Goal: Task Accomplishment & Management: Complete application form

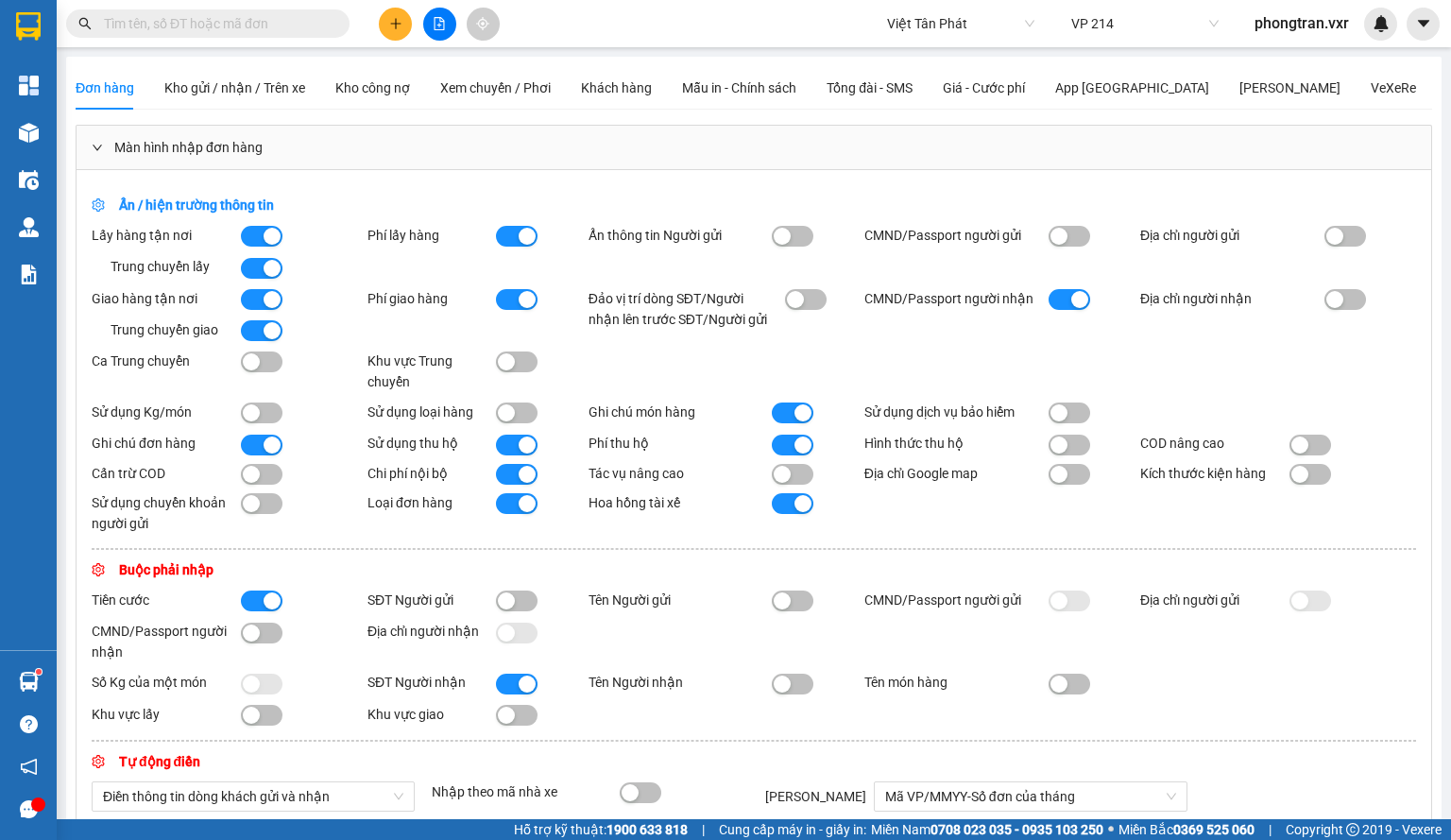
drag, startPoint x: 59, startPoint y: 127, endPoint x: 39, endPoint y: 137, distance: 22.4
click at [55, 130] on section "Kết quả tìm kiếm ( 0 ) Bộ lọc No Data Việt Tân Phát VP 214 phongtran.vxr Tổng Q…" at bounding box center [726, 420] width 1451 height 840
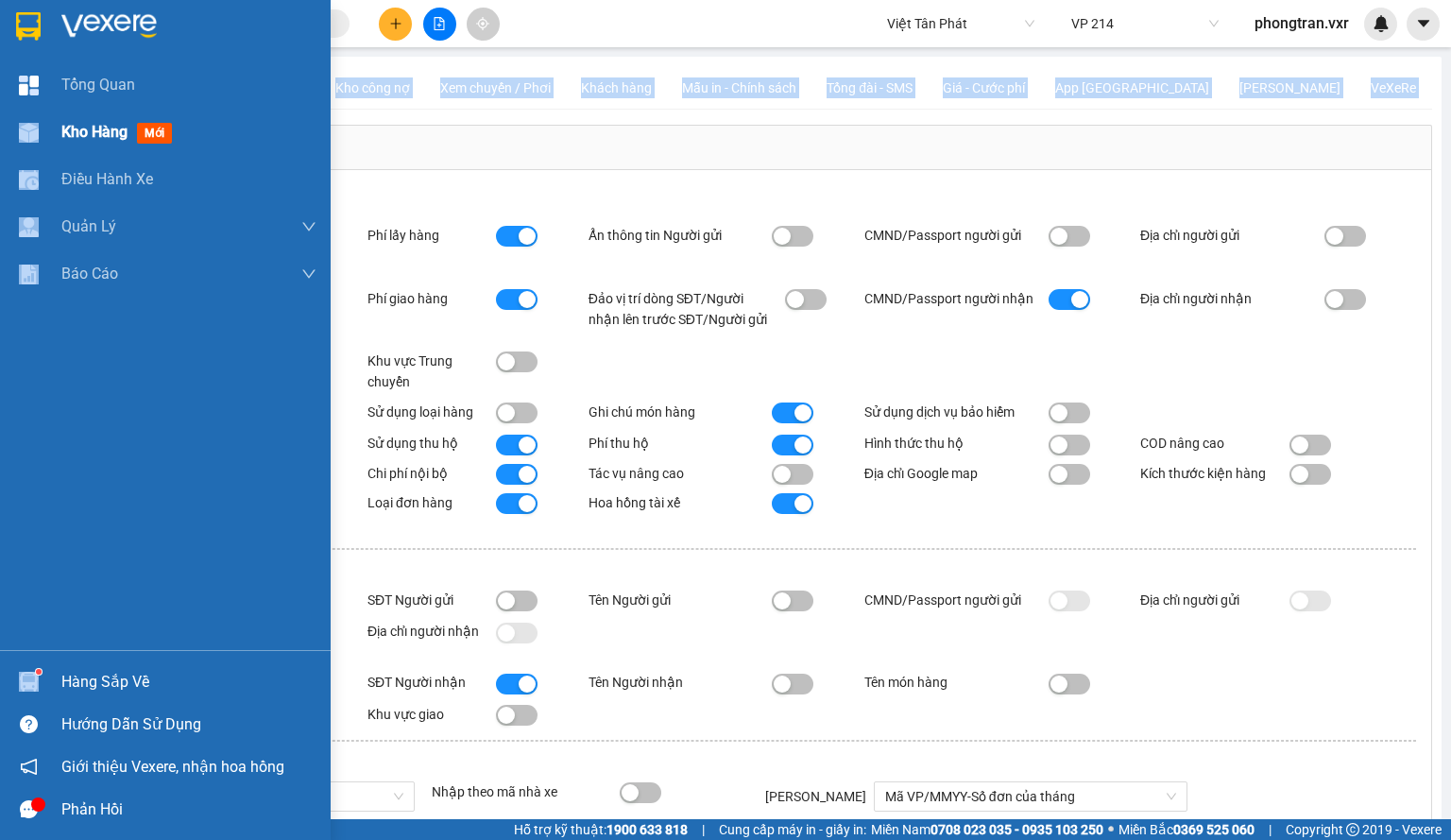
click at [38, 138] on img at bounding box center [28, 133] width 20 height 20
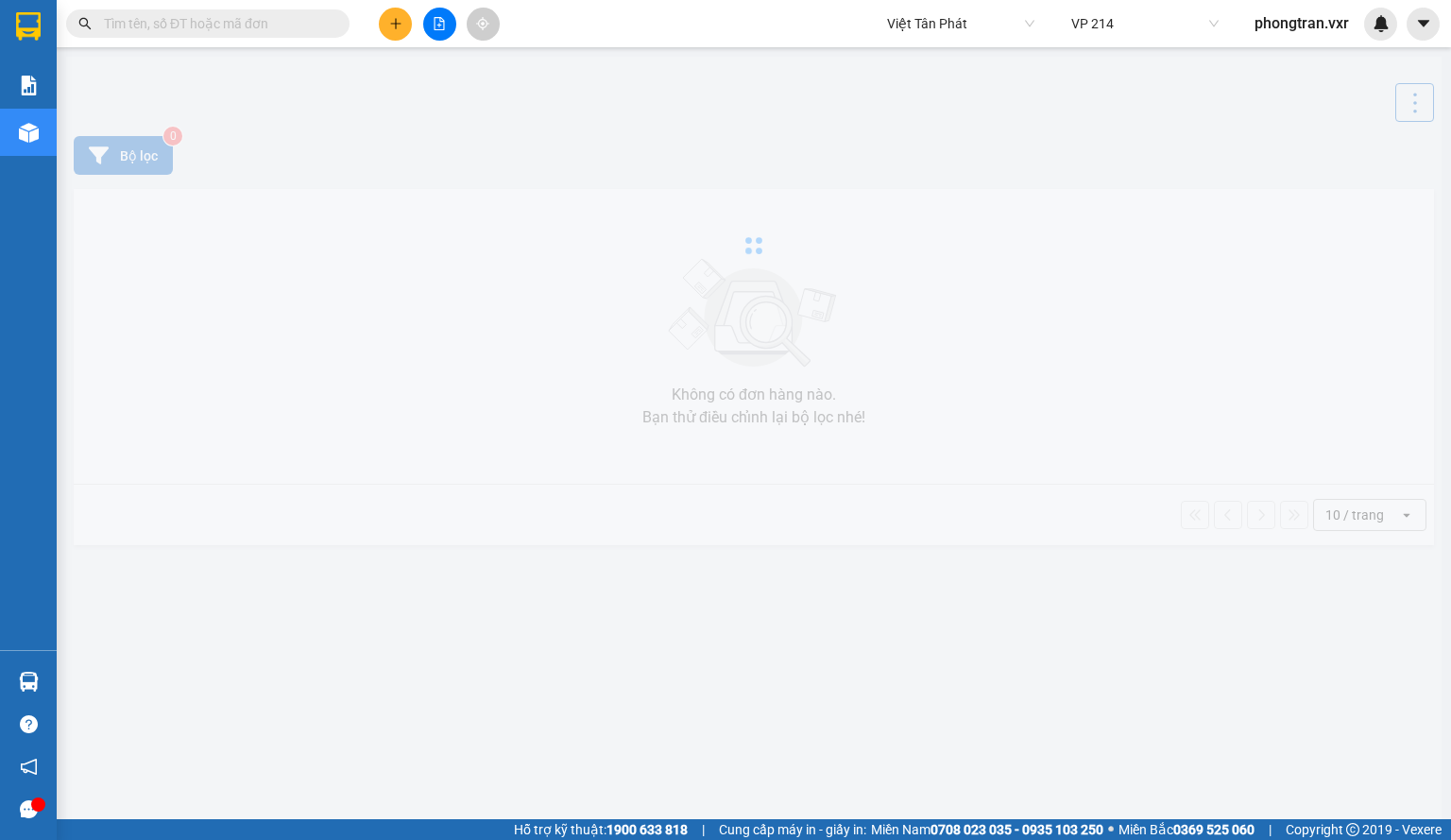
click at [921, 27] on span "Việt Tân Phát" at bounding box center [961, 24] width 147 height 28
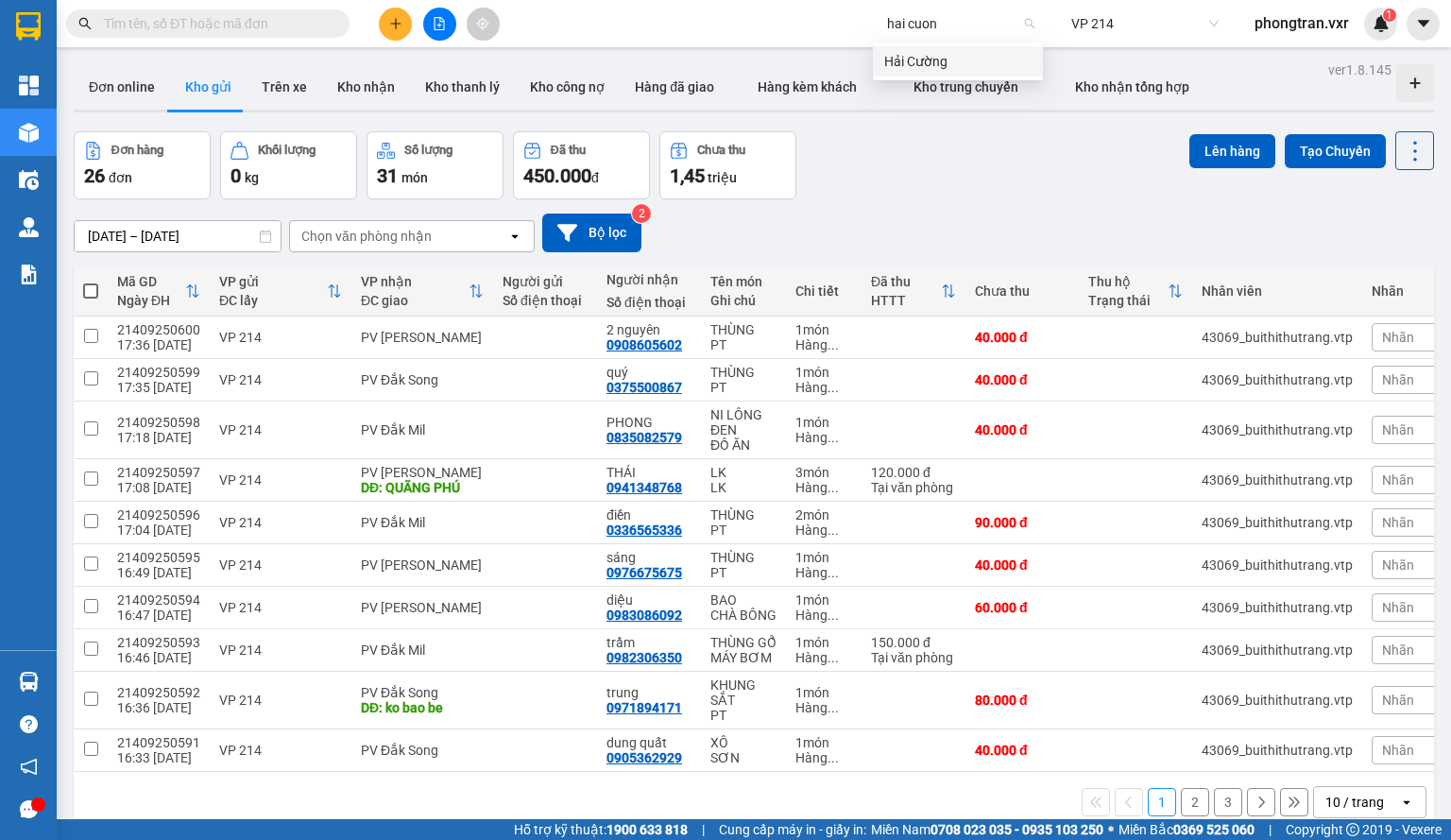
type input "hai cuong"
click at [931, 61] on div "Hải Cường" at bounding box center [958, 62] width 147 height 21
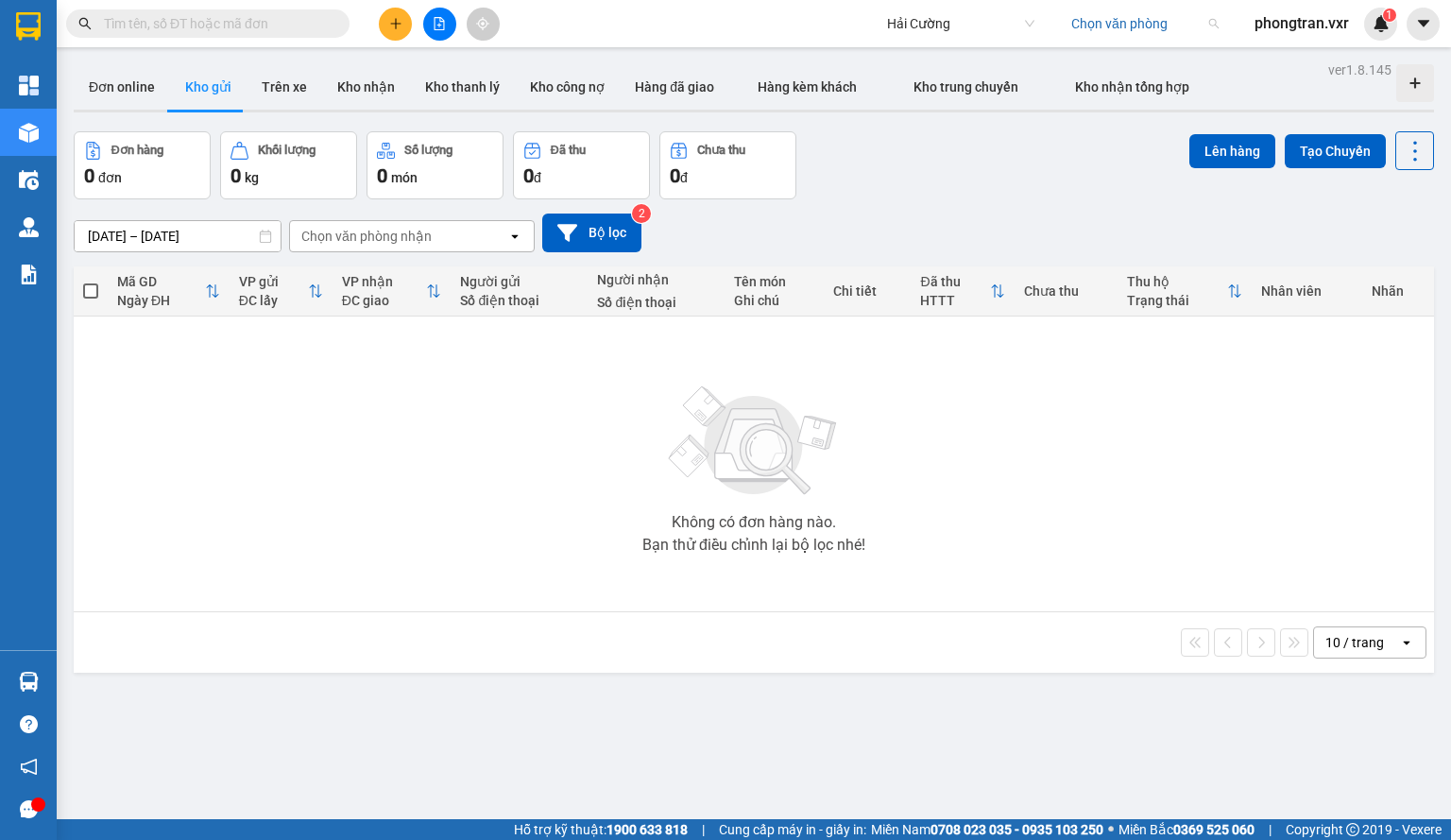
click at [1142, 14] on input "search" at bounding box center [1138, 24] width 134 height 28
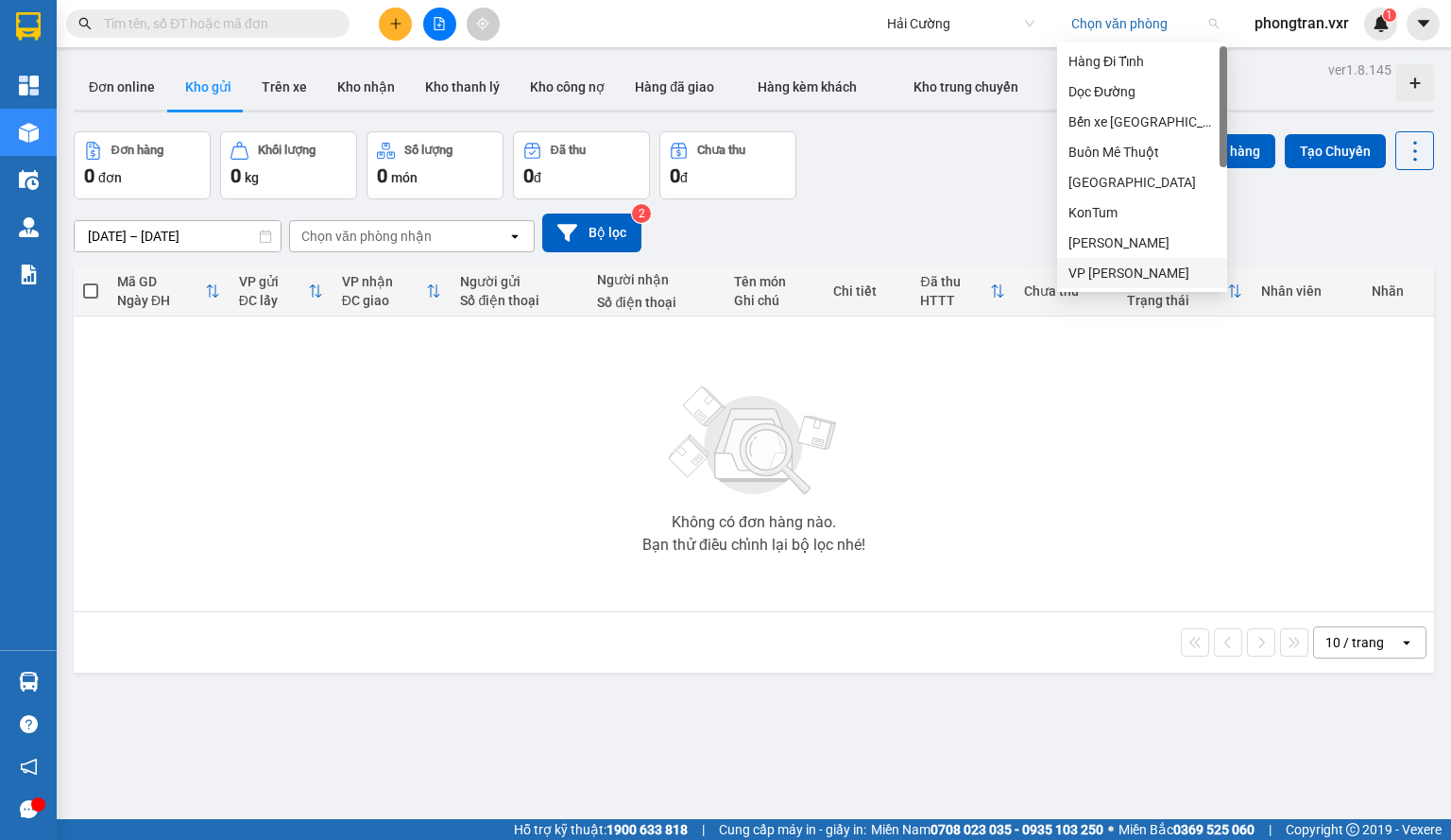
type input "d"
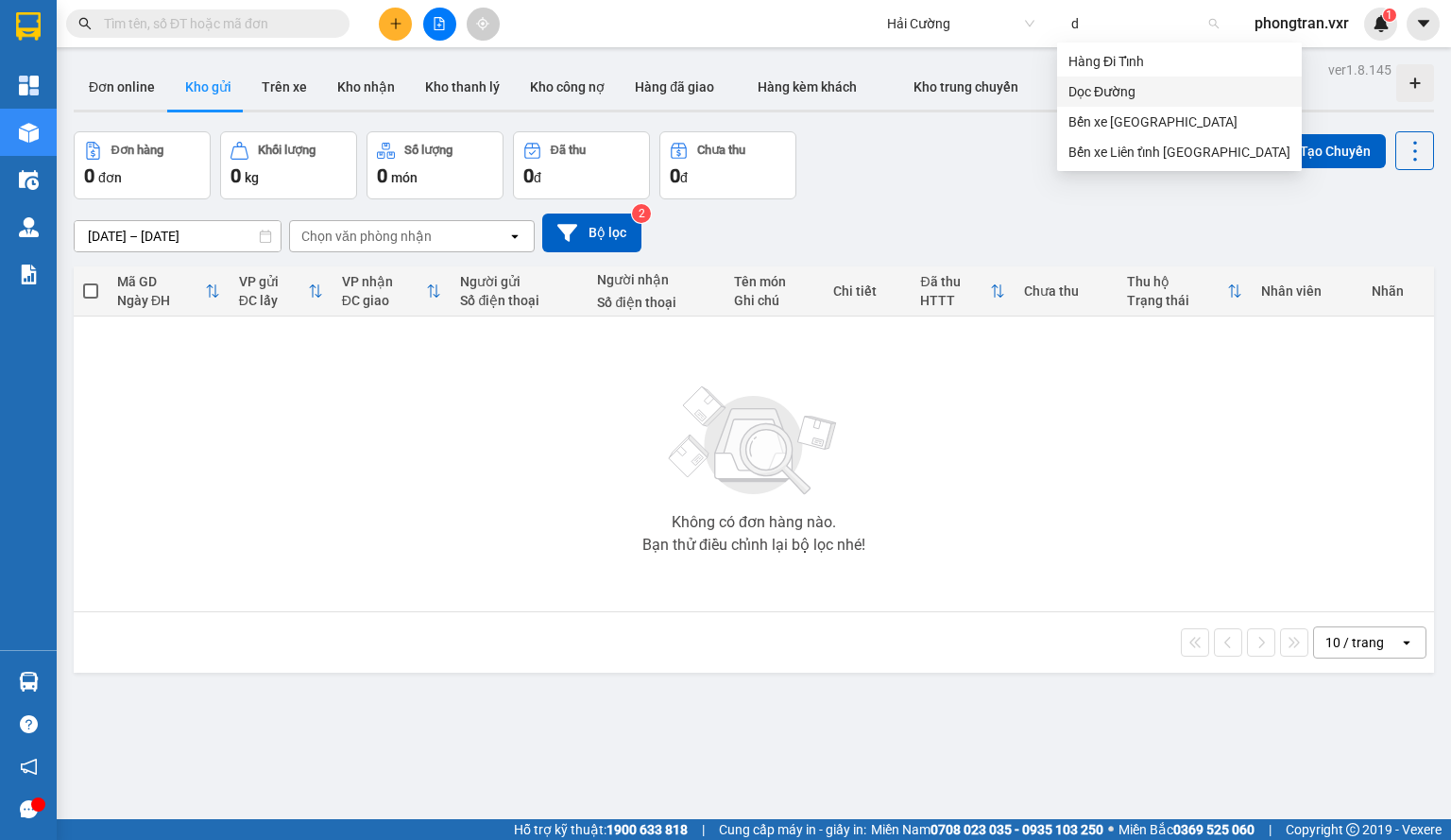
click at [1125, 93] on div "Dọc Đường" at bounding box center [1180, 92] width 222 height 21
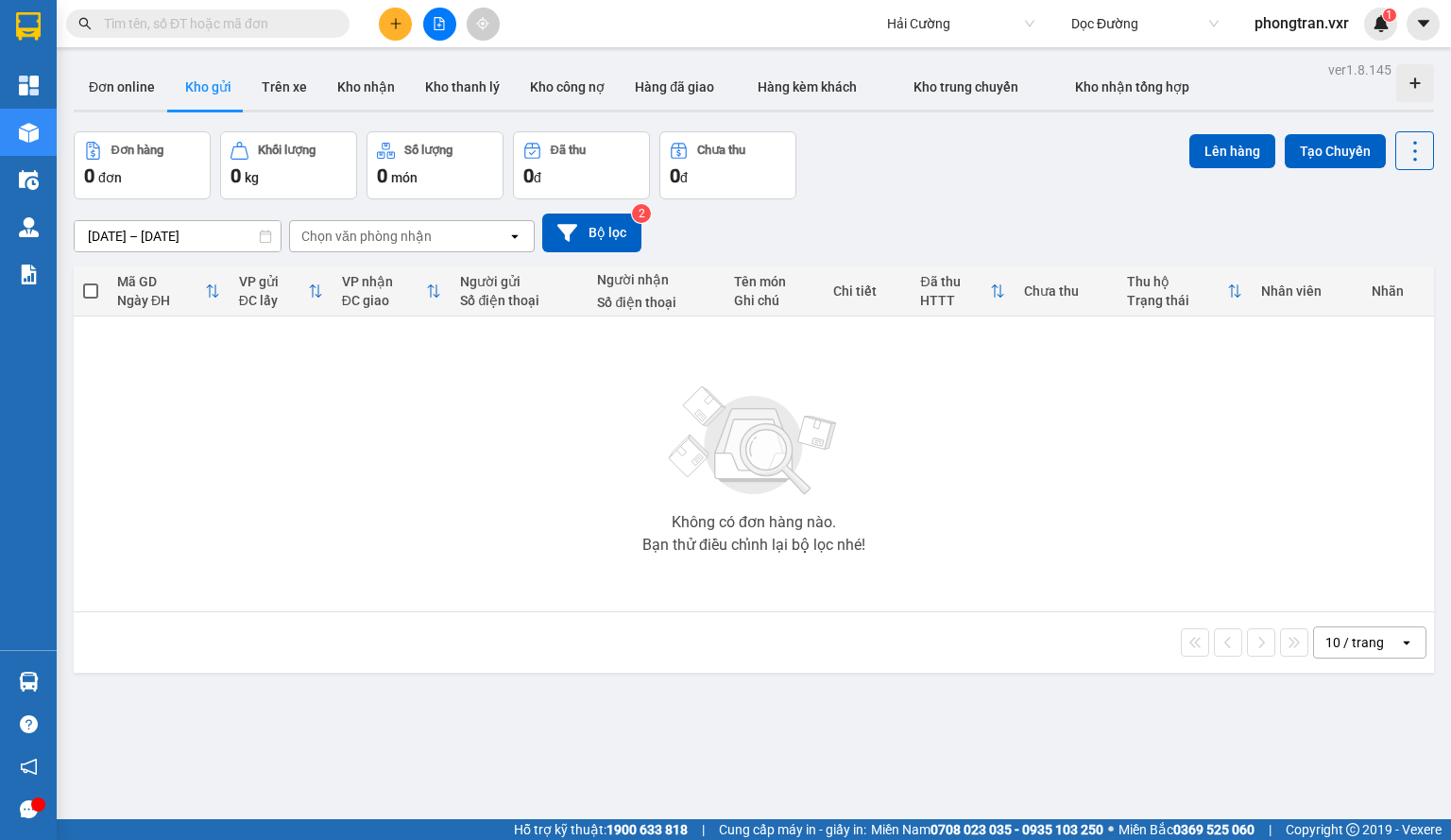
click at [392, 28] on icon "plus" at bounding box center [395, 24] width 13 height 13
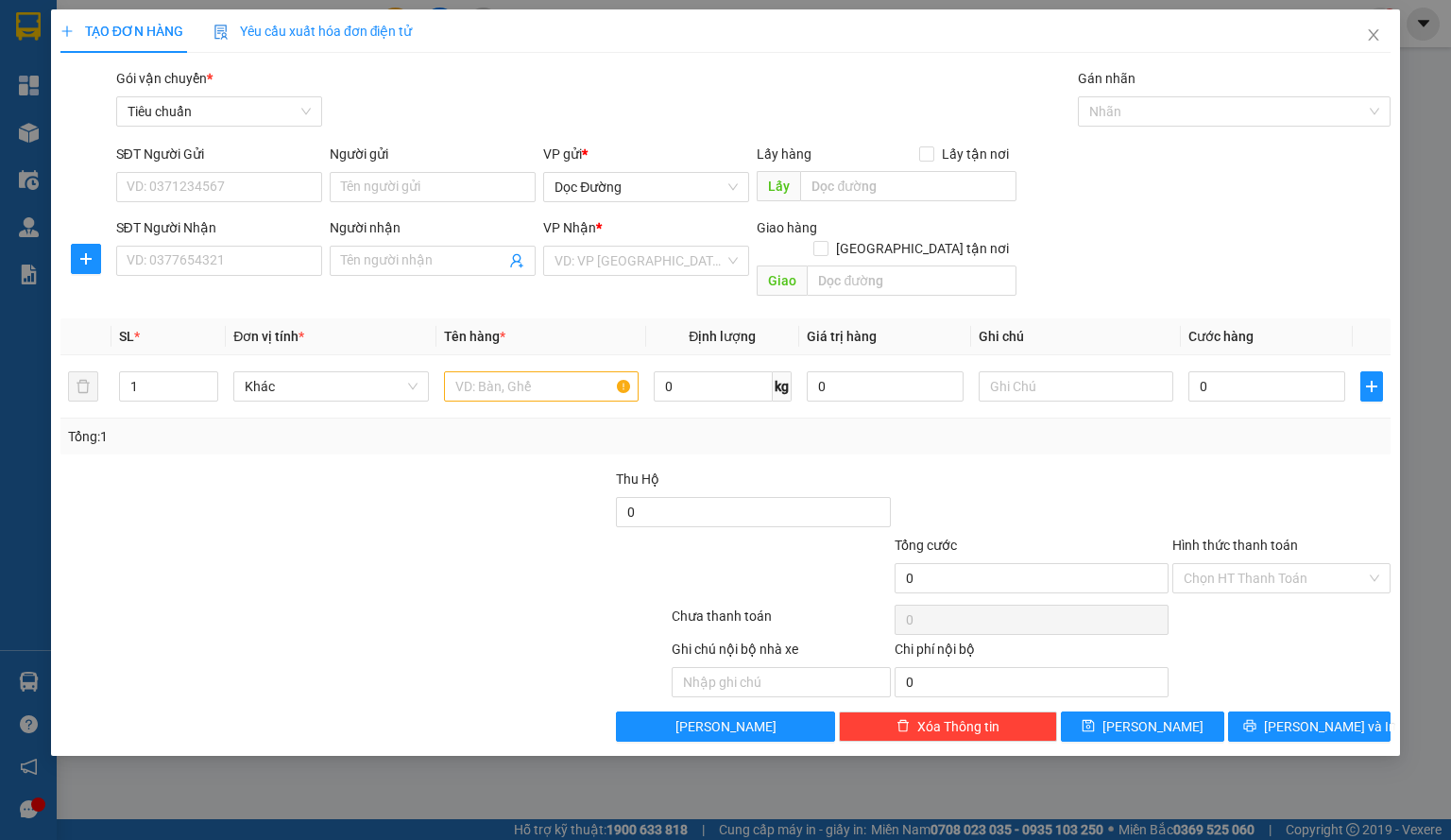
click at [626, 244] on div "VP Nhận *" at bounding box center [646, 231] width 206 height 28
click at [640, 254] on input "search" at bounding box center [639, 261] width 170 height 28
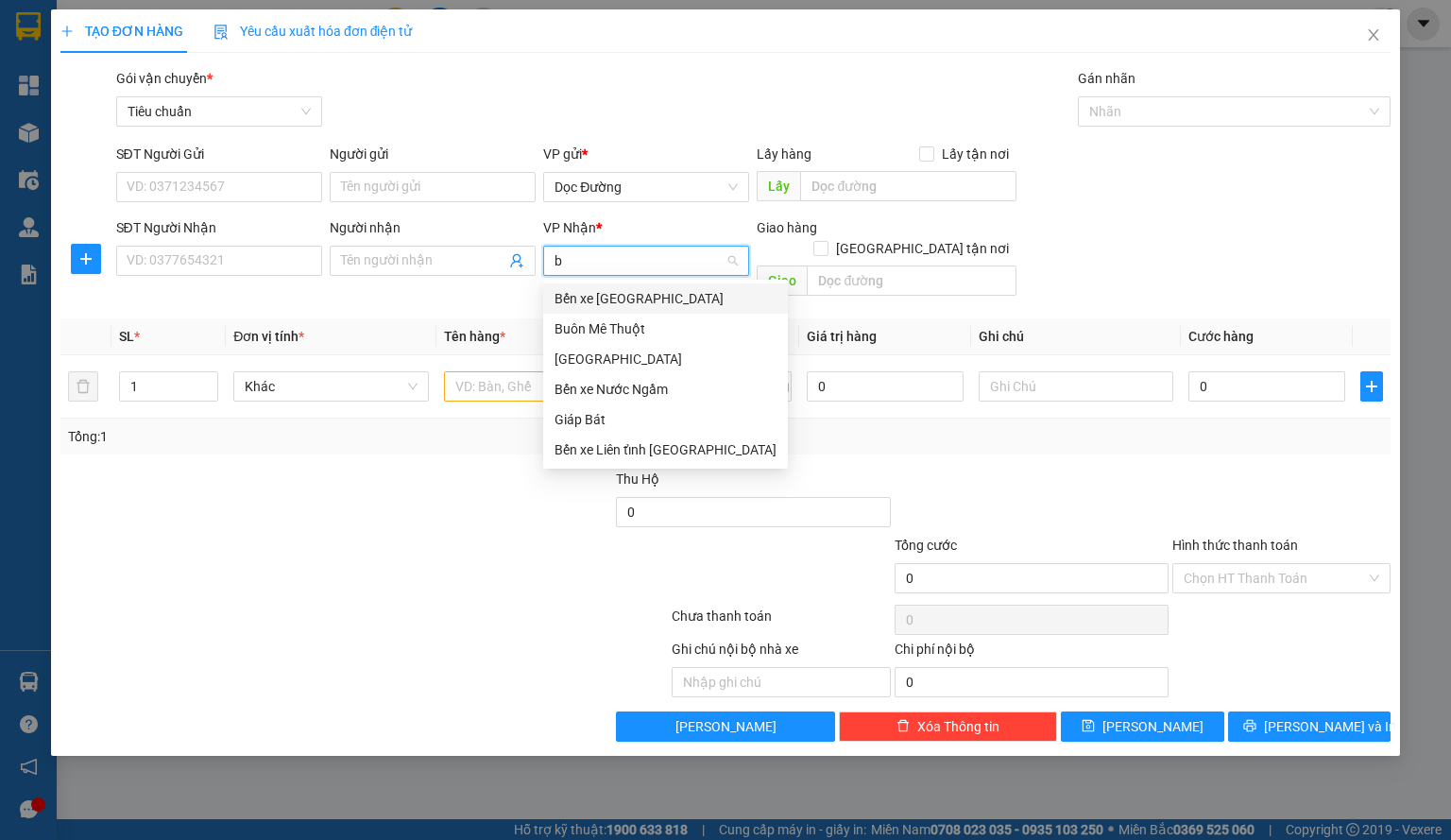
type input "be"
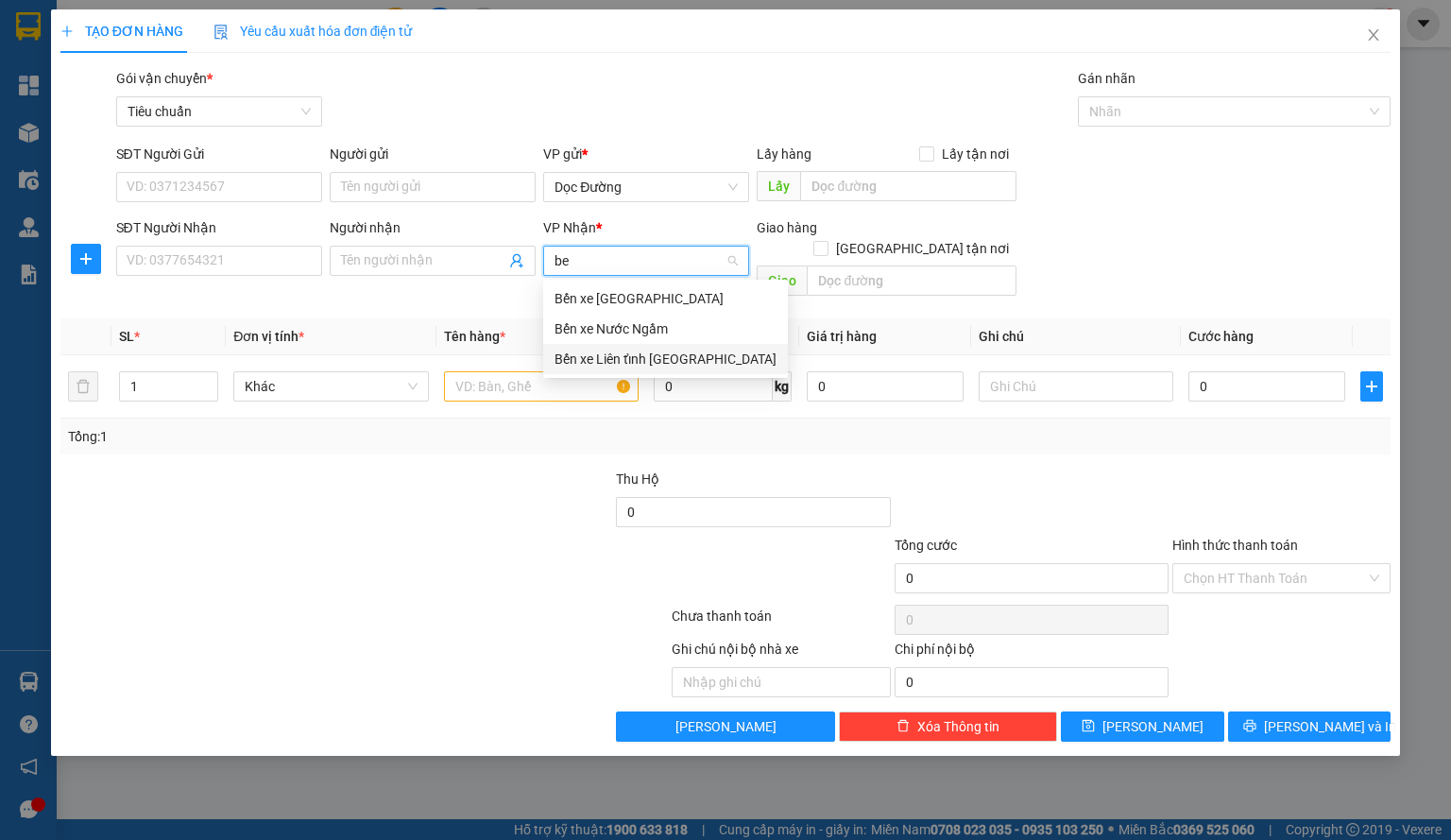
click at [651, 351] on div "Bến xe Liên tỉnh [GEOGRAPHIC_DATA]" at bounding box center [666, 359] width 222 height 21
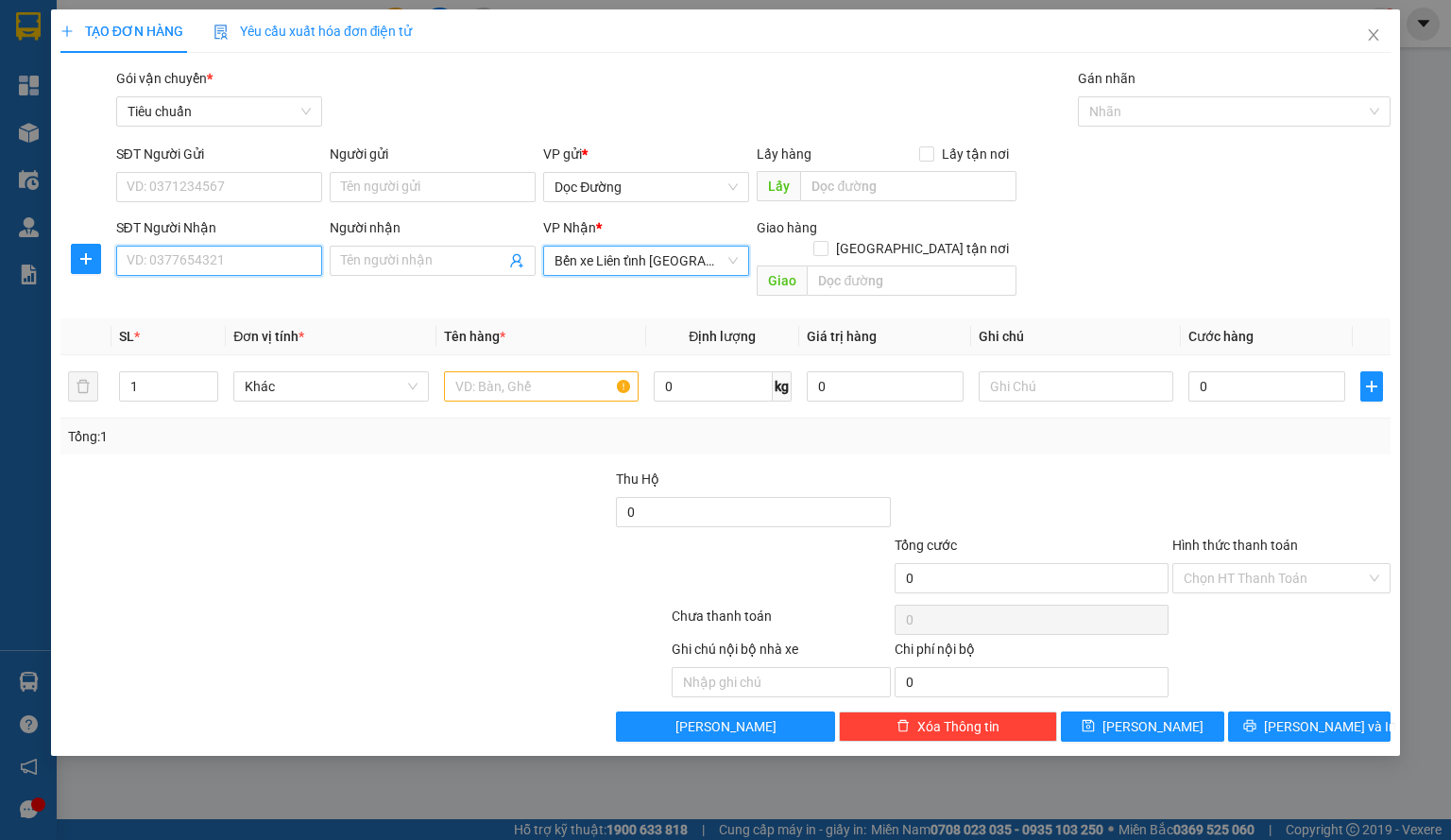
click at [276, 265] on input "SĐT Người Nhận" at bounding box center [219, 261] width 206 height 30
type input "0798336723"
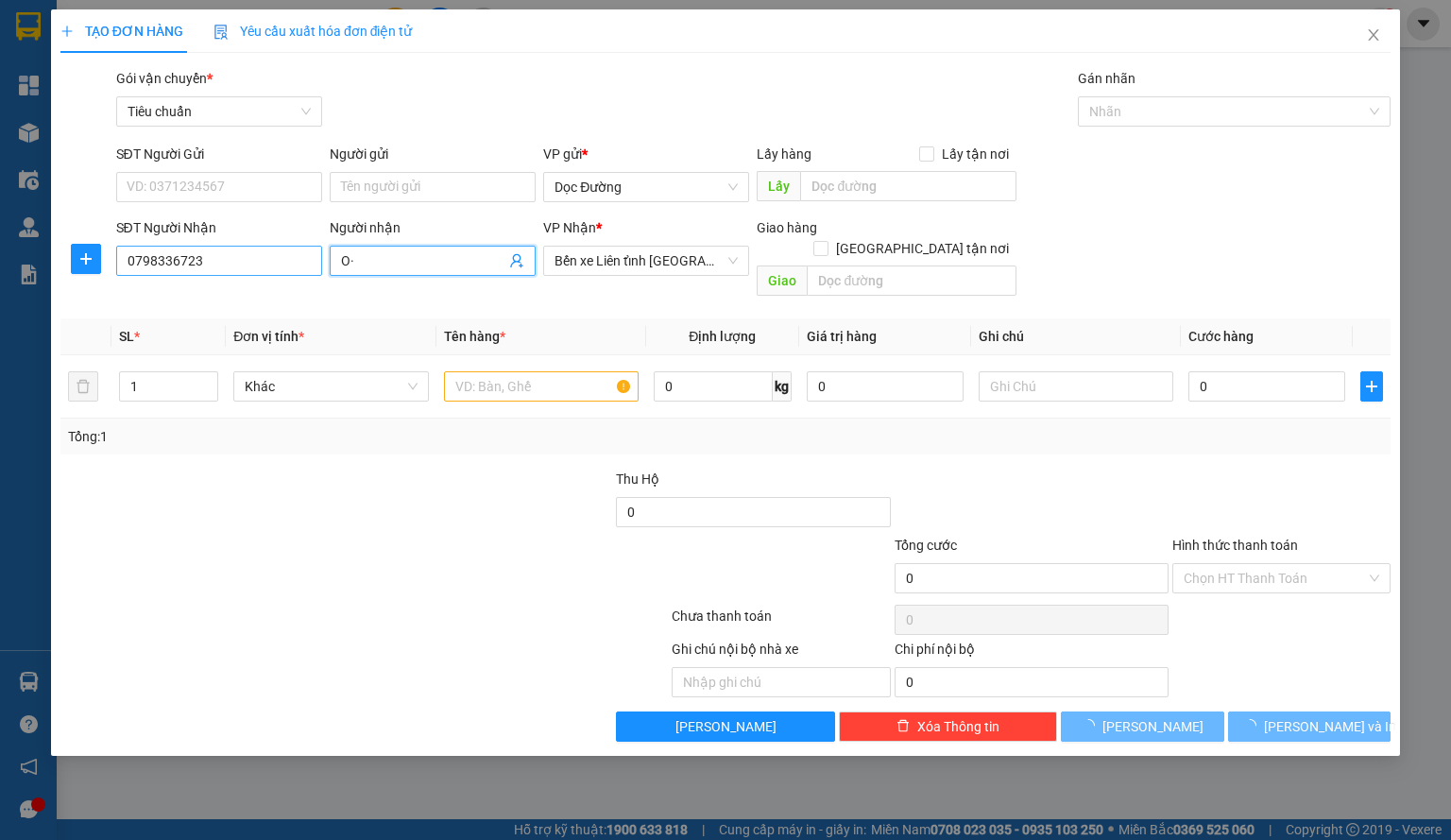
type input "O"
type input "Ô"
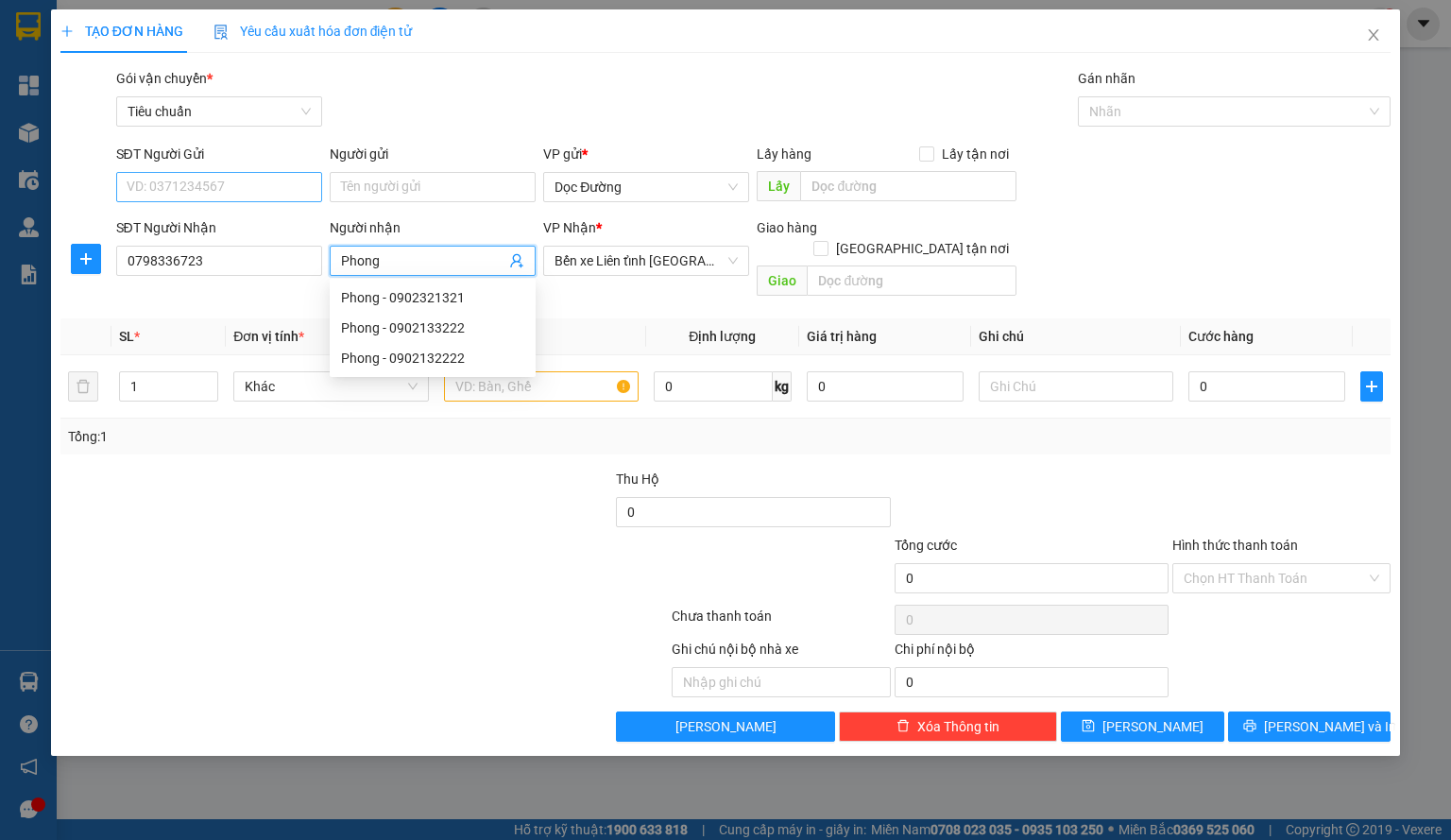
type input "Phong"
click at [240, 180] on input "SĐT Người Gửi" at bounding box center [219, 187] width 206 height 30
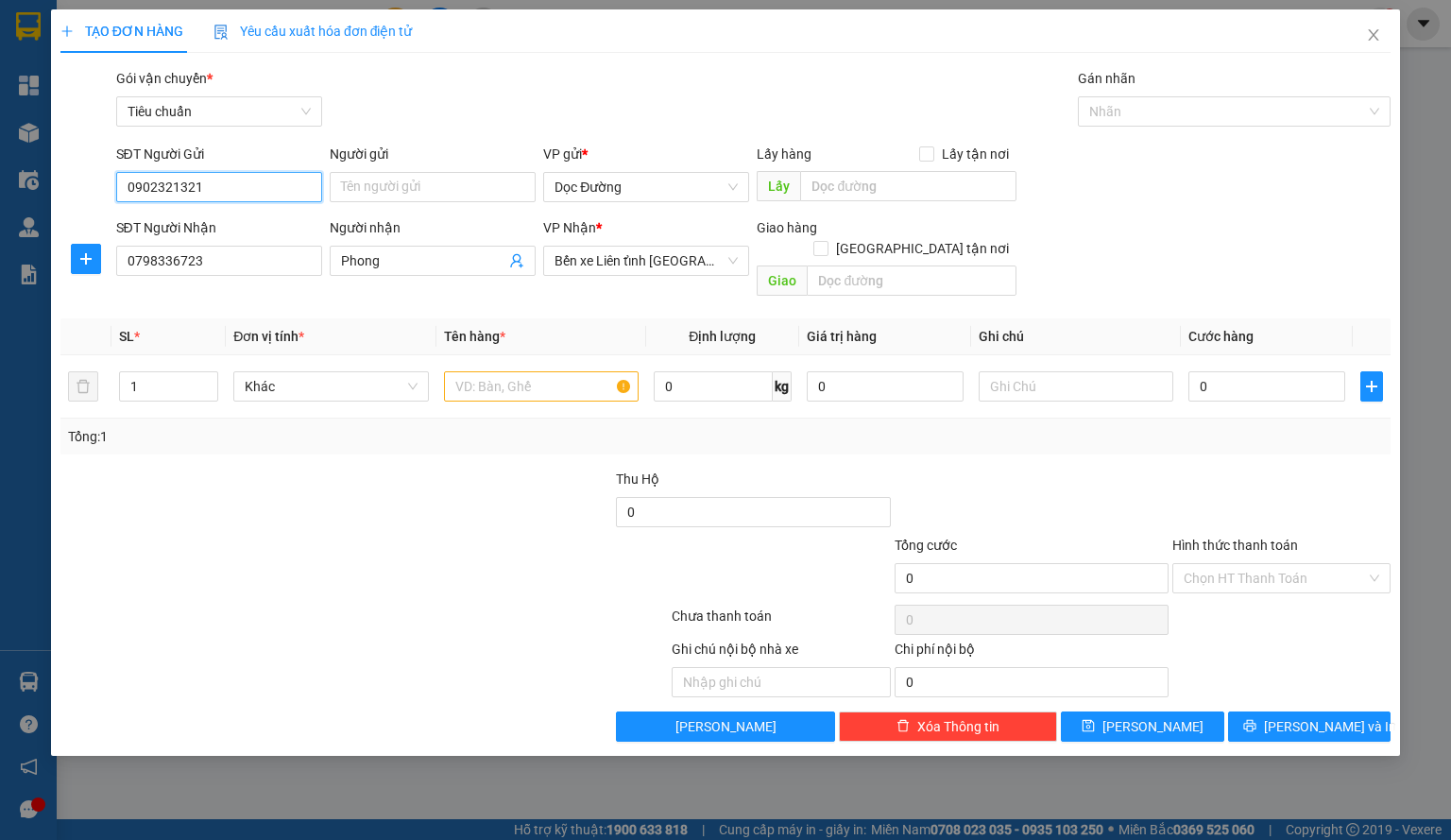
type input "0902321321"
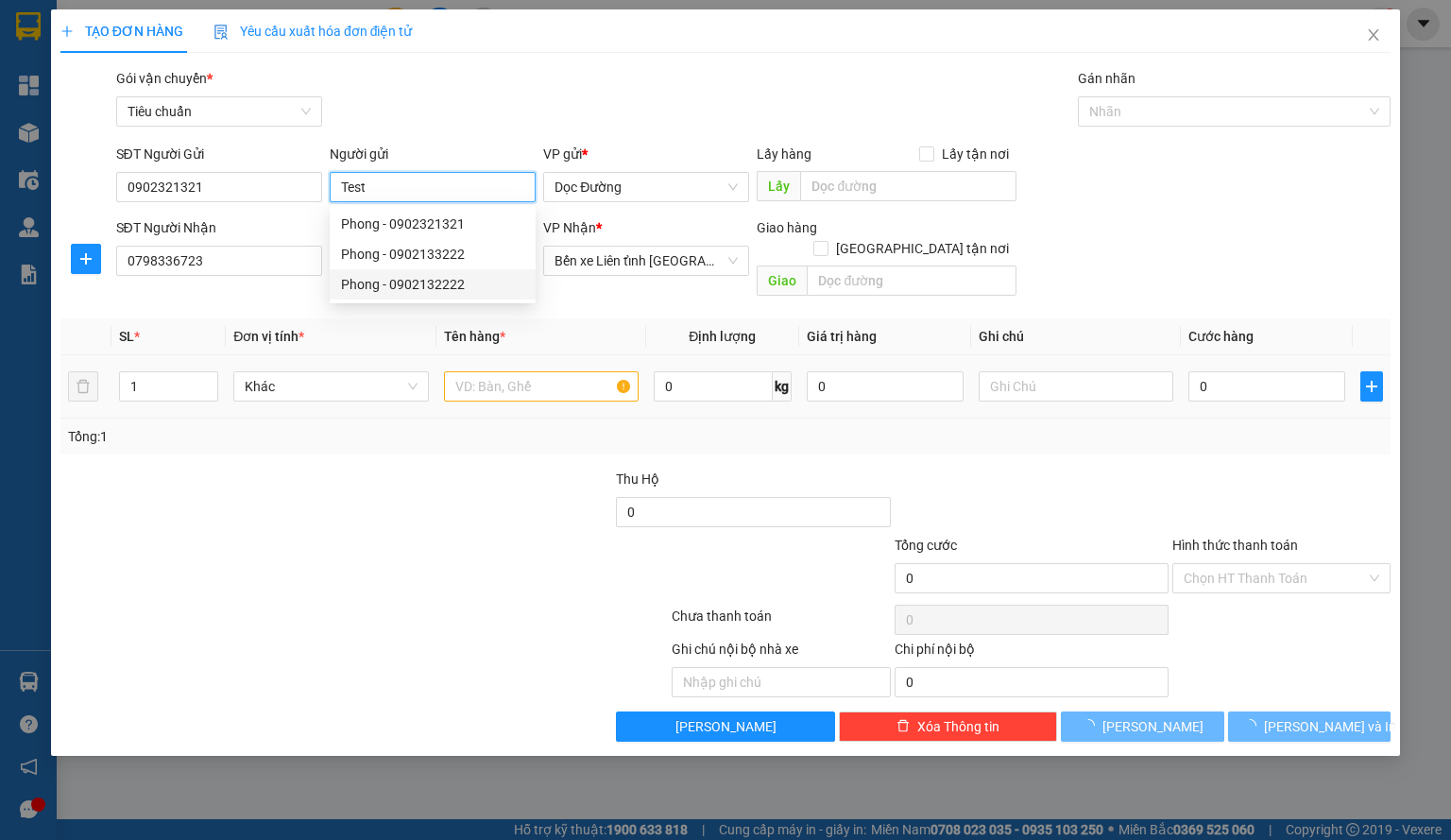
type input "Test"
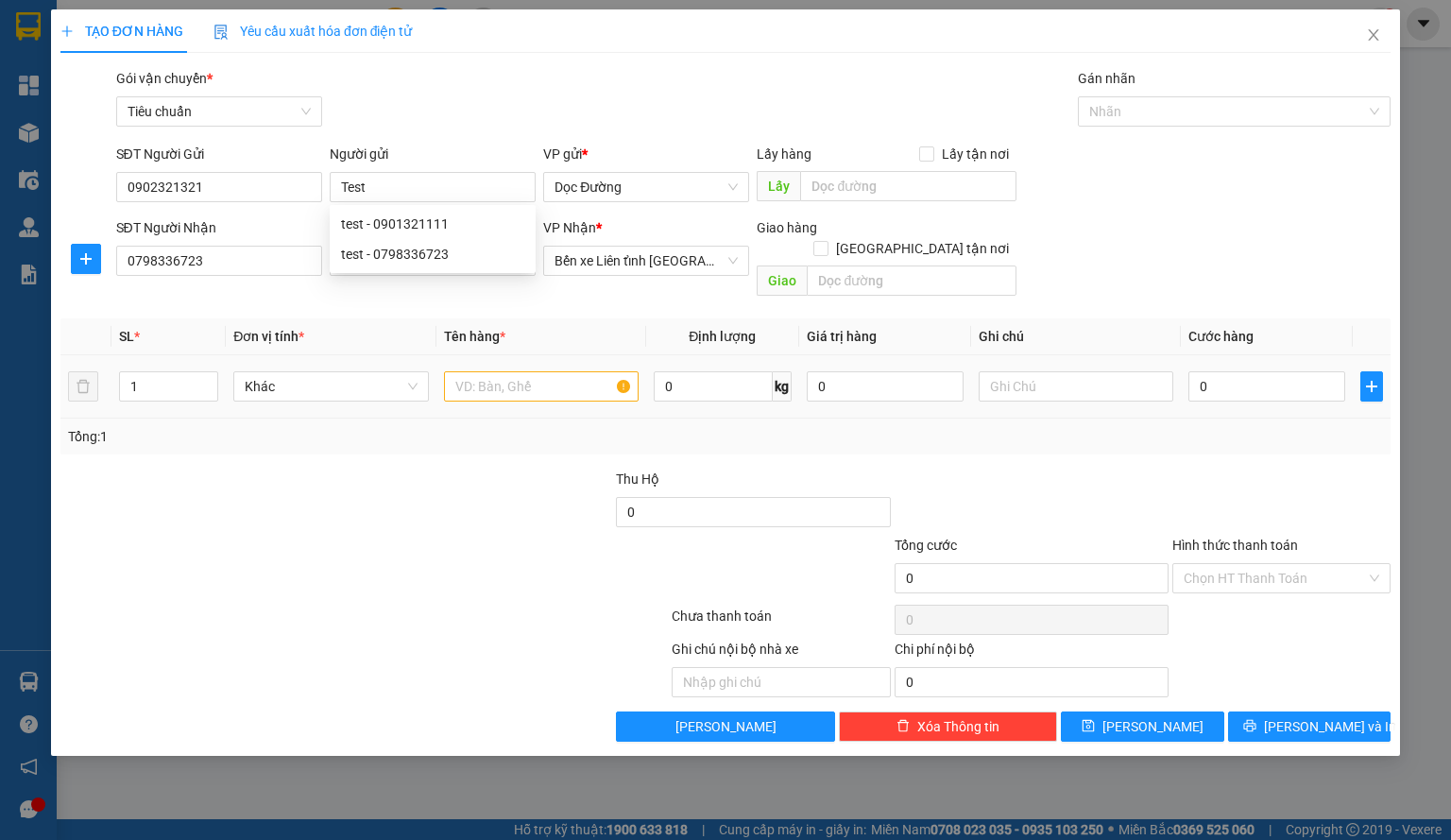
click at [544, 381] on div at bounding box center [541, 387] width 194 height 38
click at [529, 374] on input "text" at bounding box center [541, 387] width 194 height 30
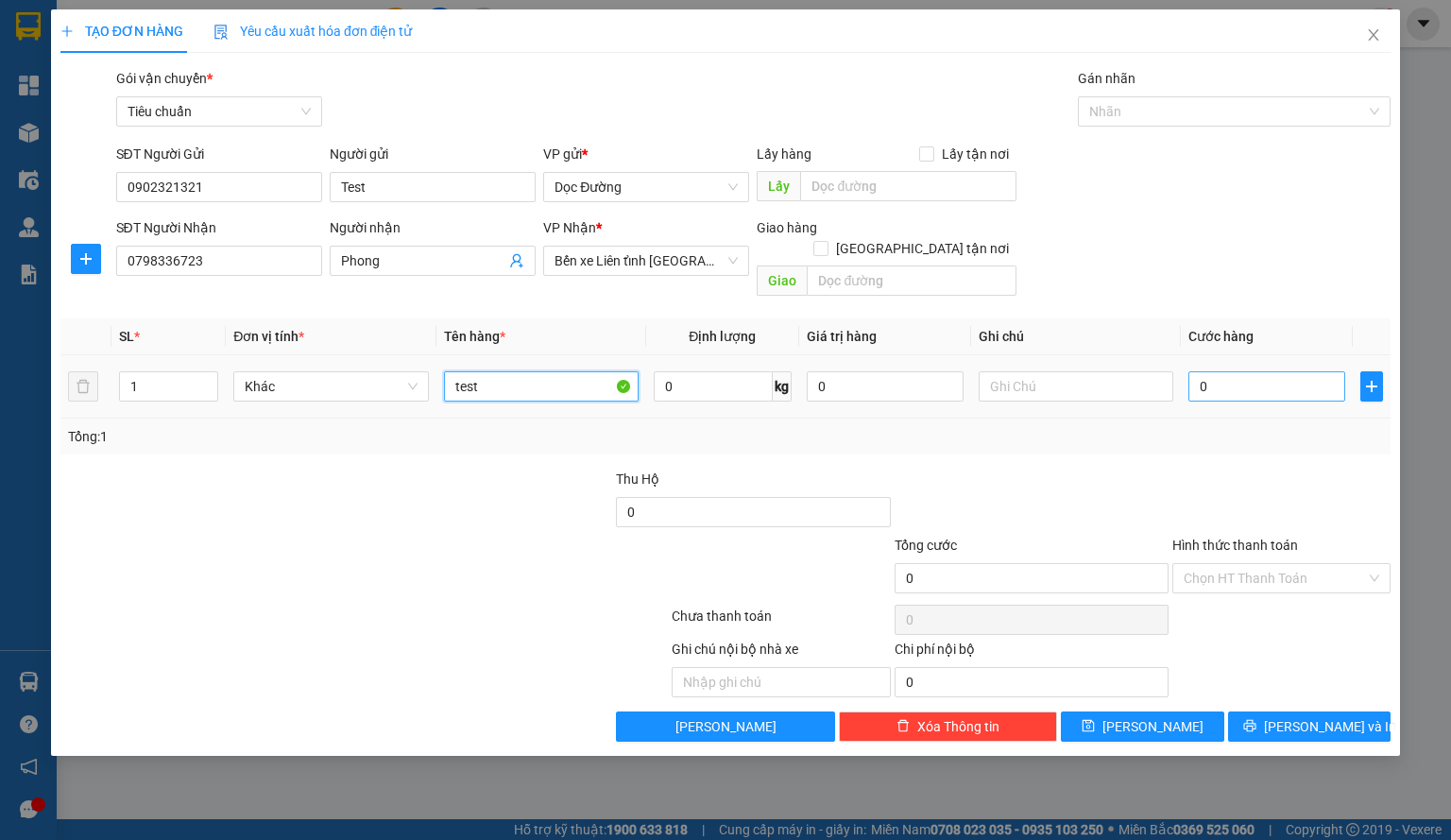
type input "test"
click at [1219, 372] on input "0" at bounding box center [1266, 387] width 156 height 30
type input "5"
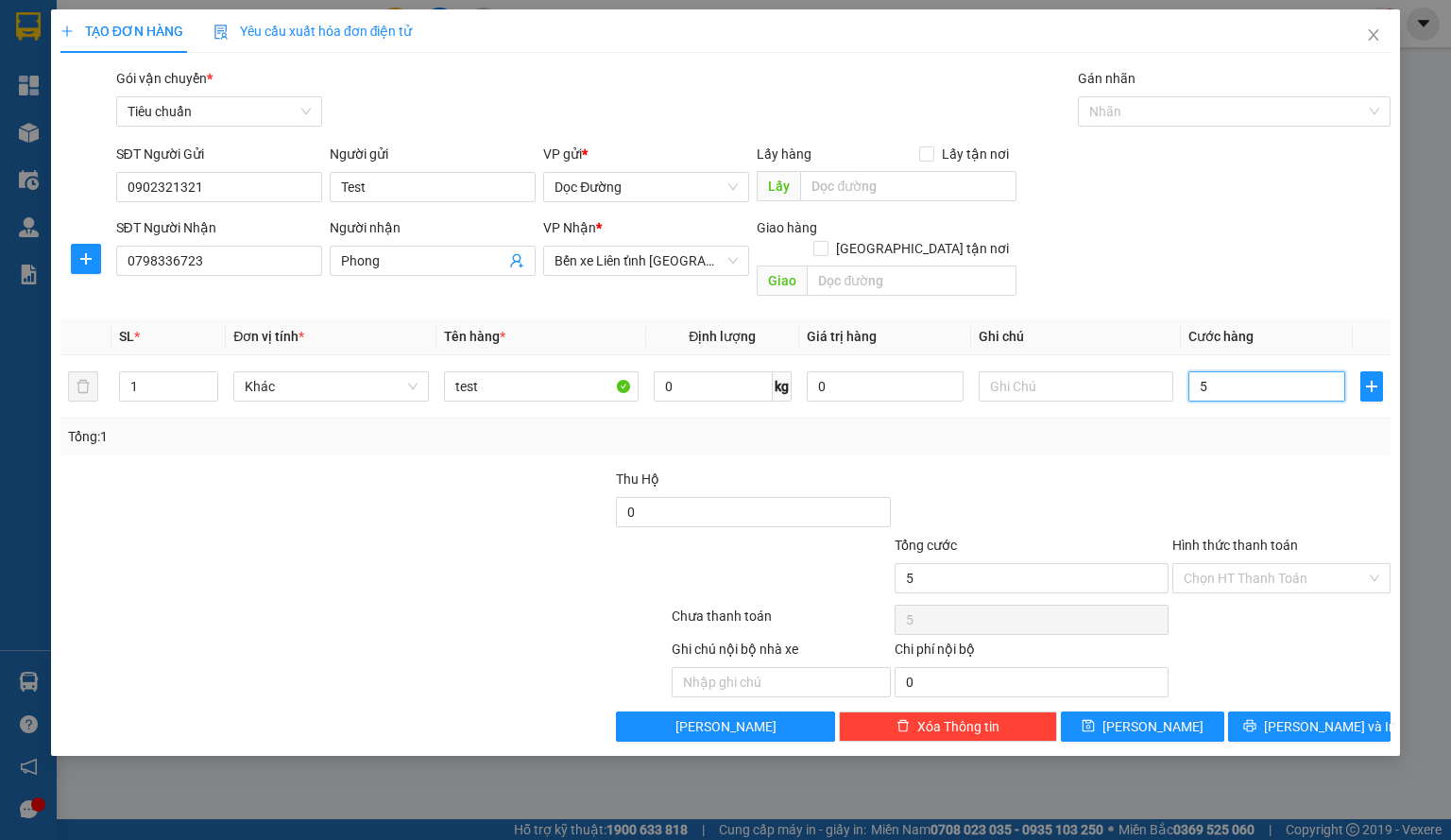
type input "50"
type input "50.000"
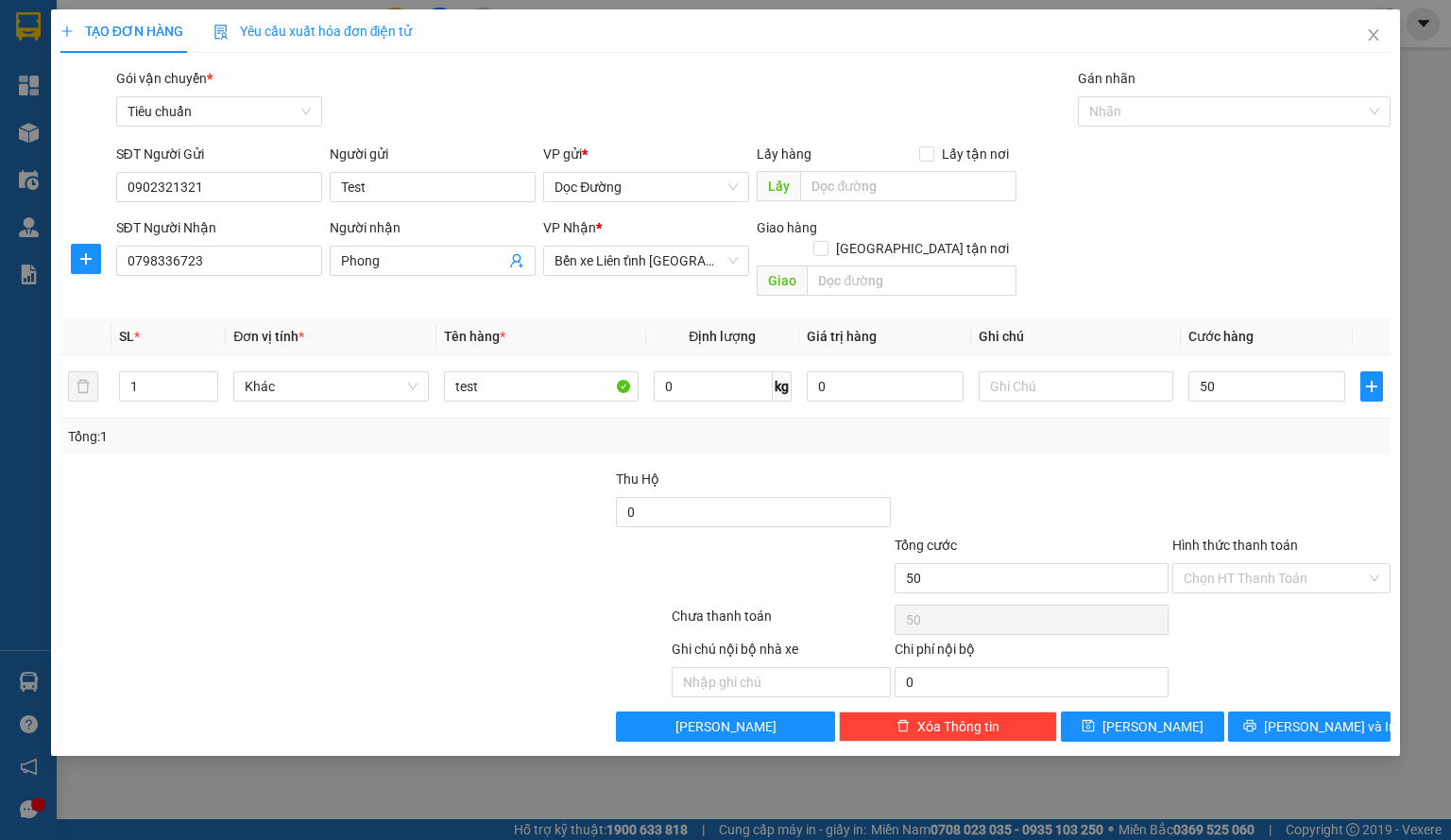
type input "50.000"
click at [1256, 469] on div at bounding box center [1281, 502] width 222 height 66
click at [734, 497] on input "0" at bounding box center [753, 512] width 274 height 30
type input "1.000.000"
click at [1036, 482] on div at bounding box center [1031, 502] width 278 height 66
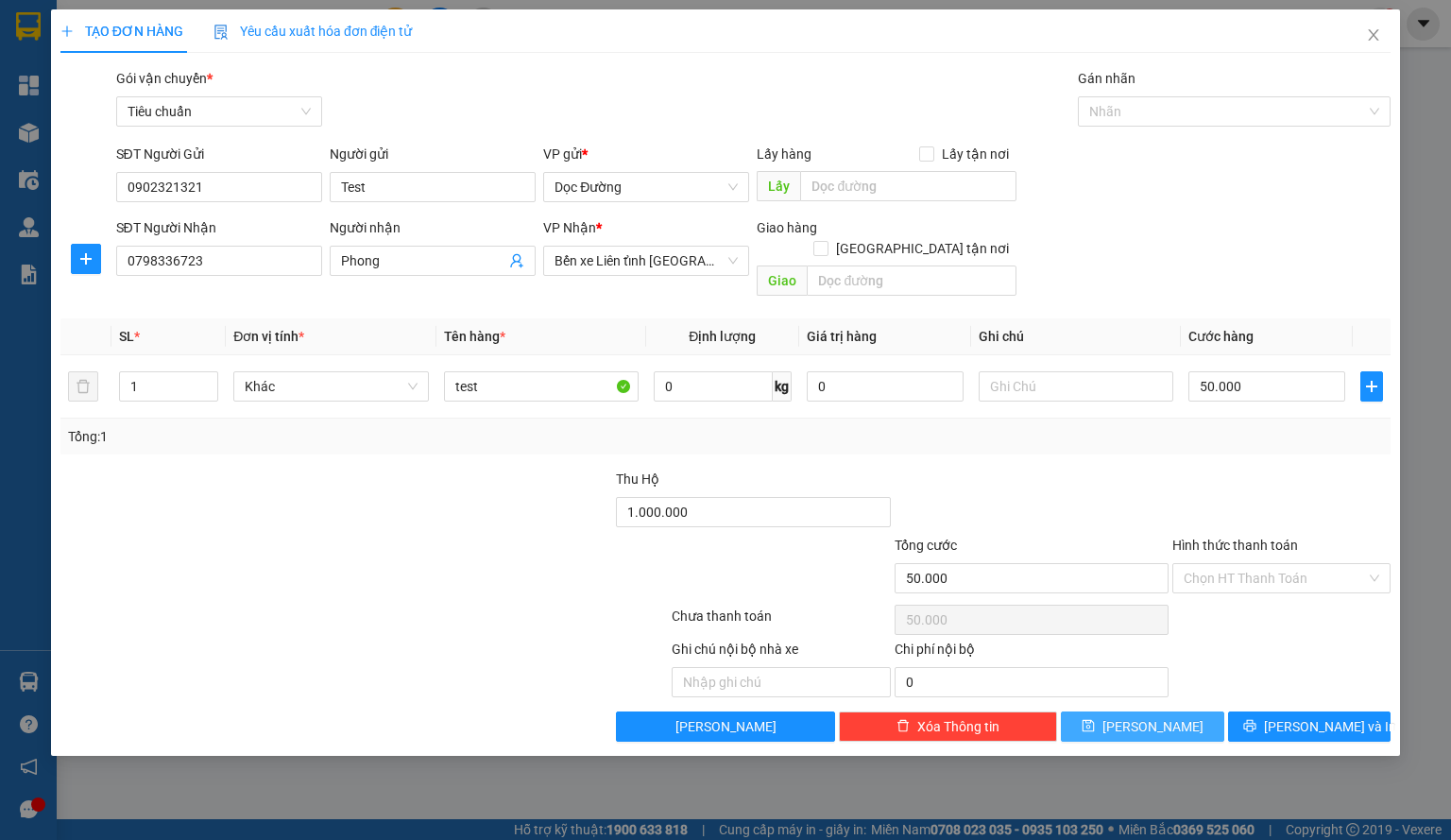
click at [1181, 711] on button "[PERSON_NAME]" at bounding box center [1143, 726] width 163 height 30
type input "0"
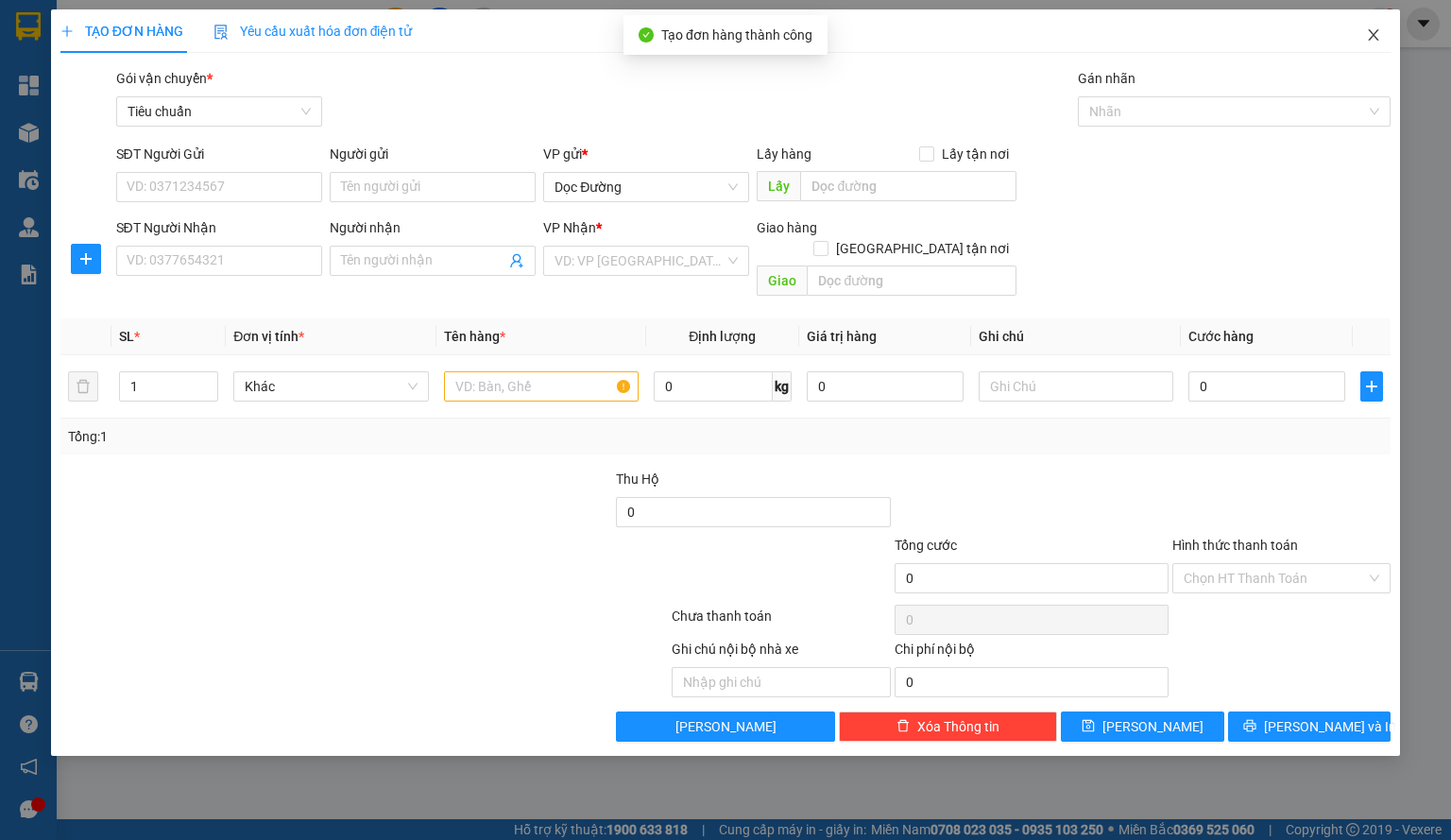
click at [1376, 41] on icon "close" at bounding box center [1374, 35] width 15 height 15
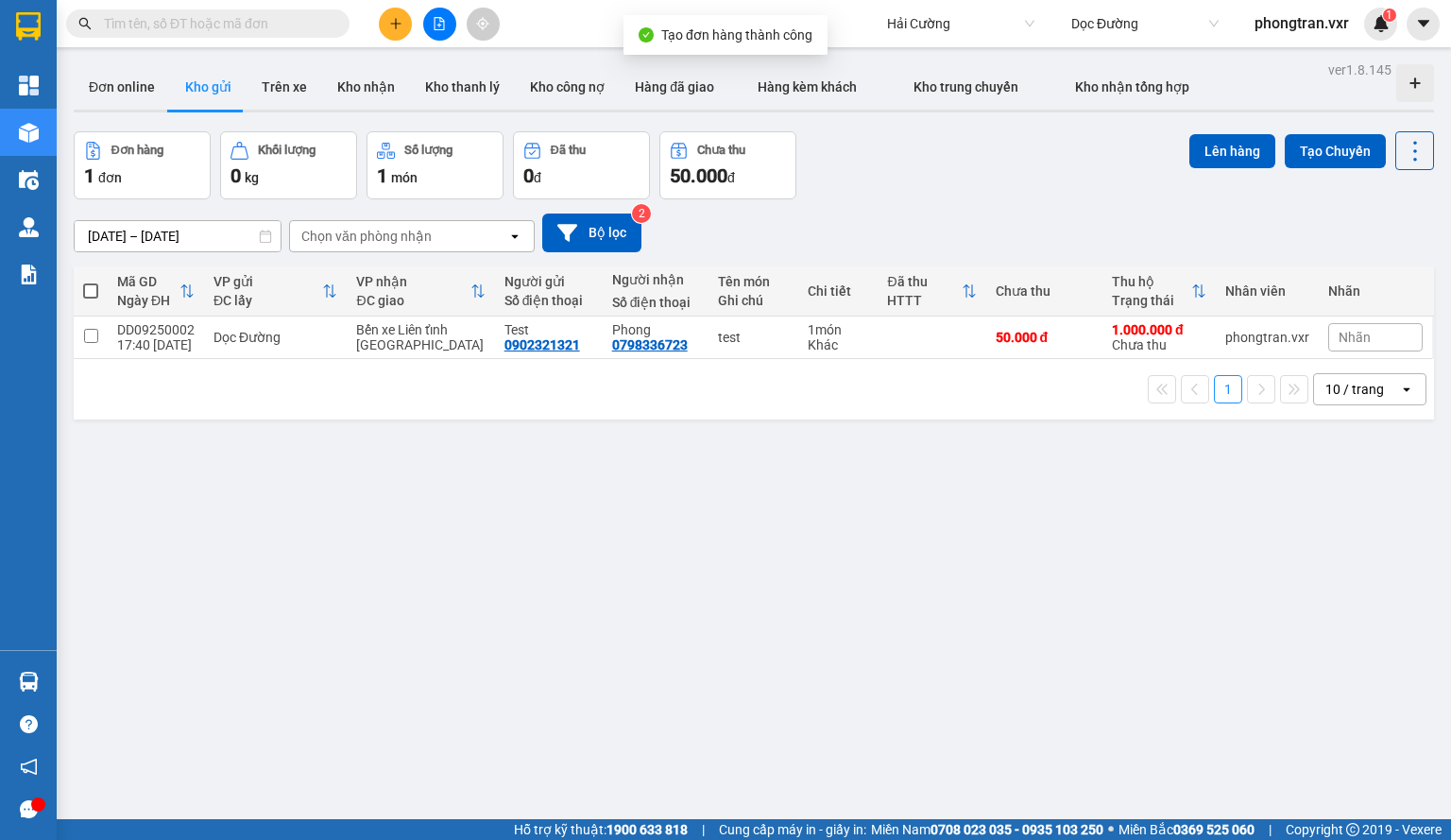
click at [91, 292] on span at bounding box center [91, 291] width 15 height 15
click at [91, 282] on input "checkbox" at bounding box center [91, 282] width 0 height 0
checkbox input "true"
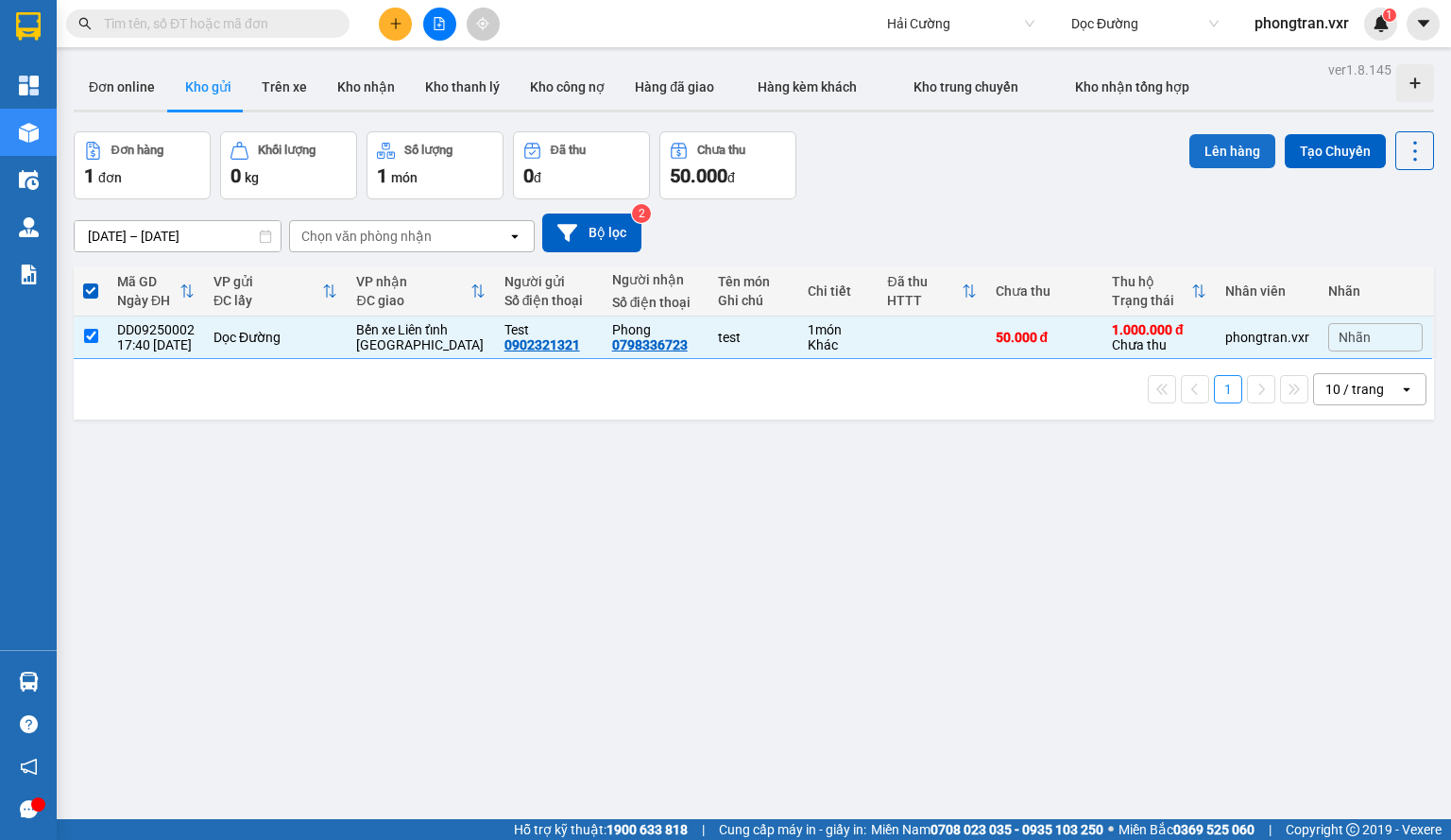
click at [1189, 155] on button "Lên hàng" at bounding box center [1232, 151] width 86 height 34
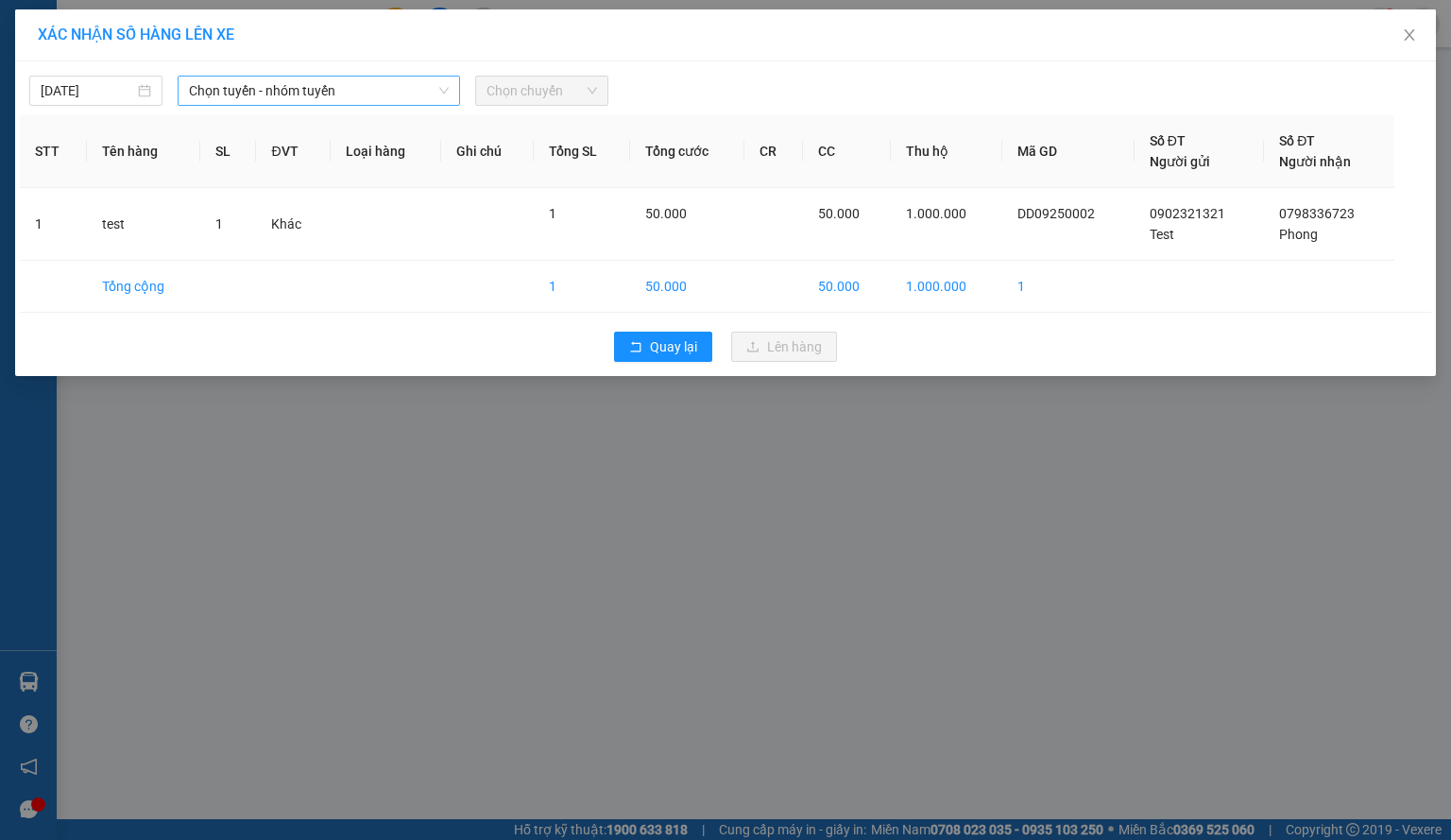
click at [221, 98] on span "Chọn tuyến - nhóm tuyến" at bounding box center [319, 91] width 260 height 28
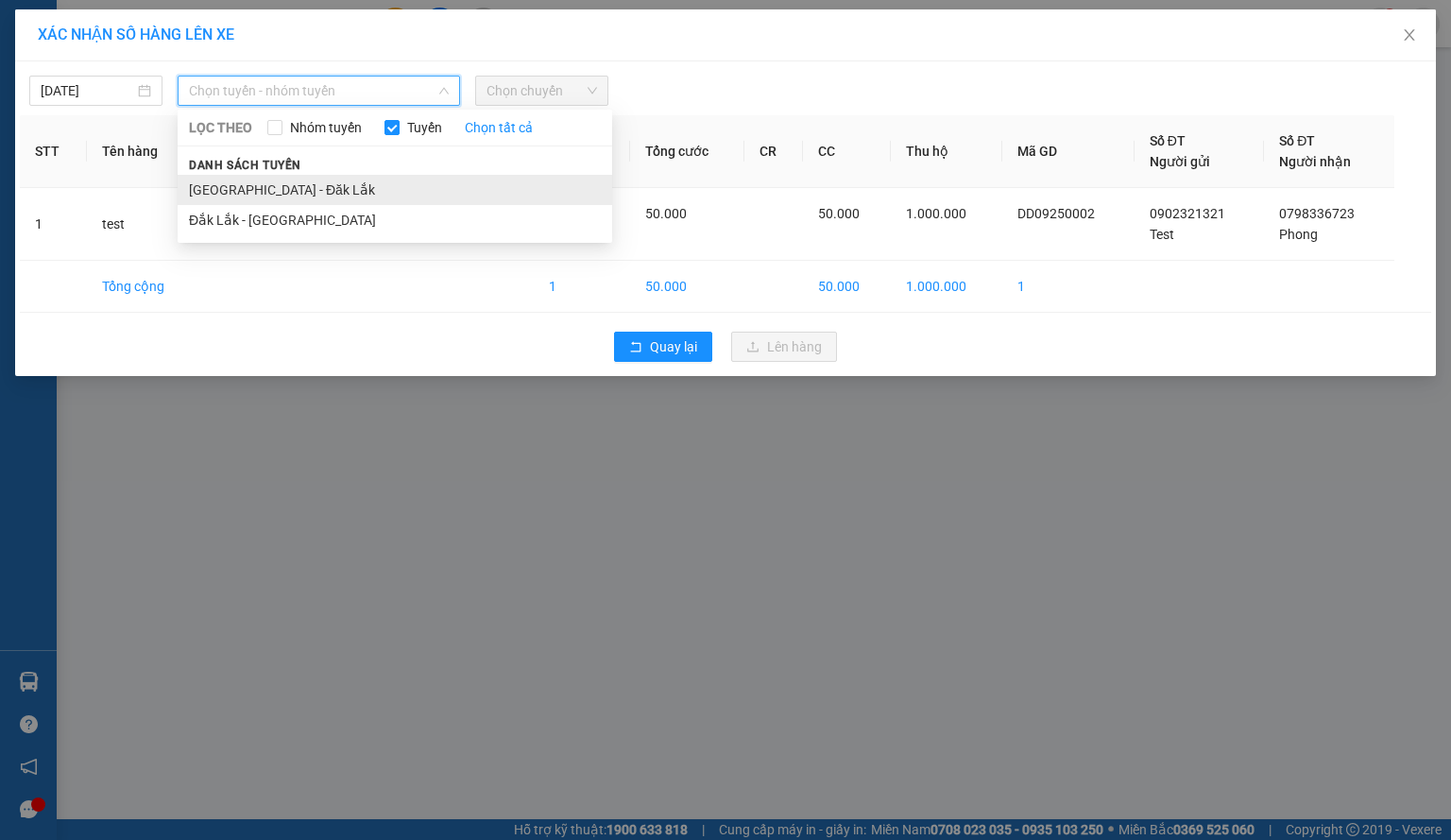
drag, startPoint x: 353, startPoint y: 223, endPoint x: 363, endPoint y: 197, distance: 27.9
click at [363, 197] on ul "[GEOGRAPHIC_DATA] - [GEOGRAPHIC_DATA] - [GEOGRAPHIC_DATA]" at bounding box center [395, 205] width 434 height 61
click at [363, 197] on li "[GEOGRAPHIC_DATA] - Đăk Lắk" at bounding box center [395, 190] width 434 height 30
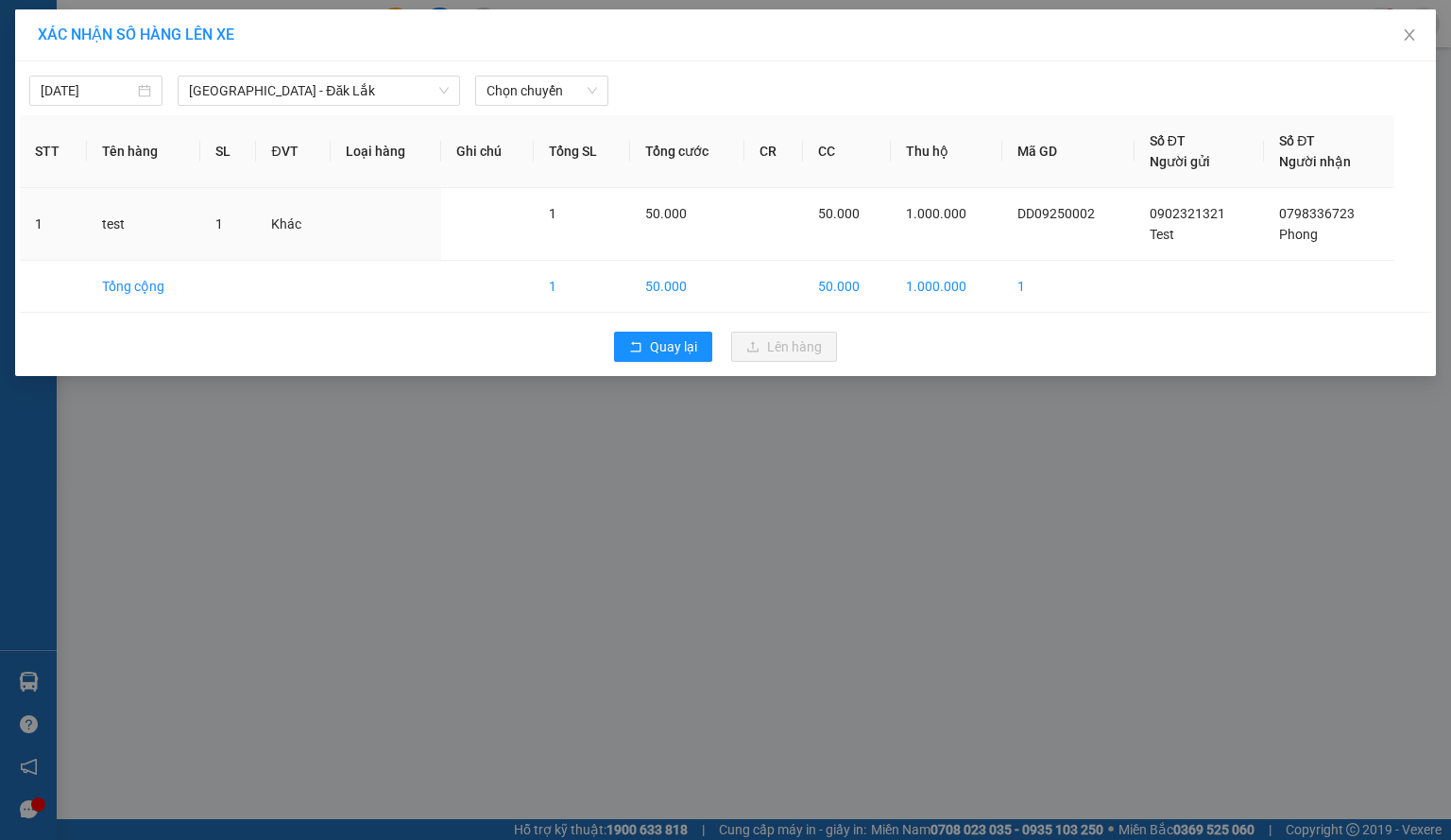
click at [586, 72] on div "[DATE] [GEOGRAPHIC_DATA] - [GEOGRAPHIC_DATA] [GEOGRAPHIC_DATA] LỌC THEO Nhóm tu…" at bounding box center [726, 86] width 1411 height 40
click at [582, 84] on span "Chọn chuyến" at bounding box center [542, 91] width 111 height 28
click at [560, 163] on div "07:45 - 47H-087.21" at bounding box center [560, 158] width 147 height 21
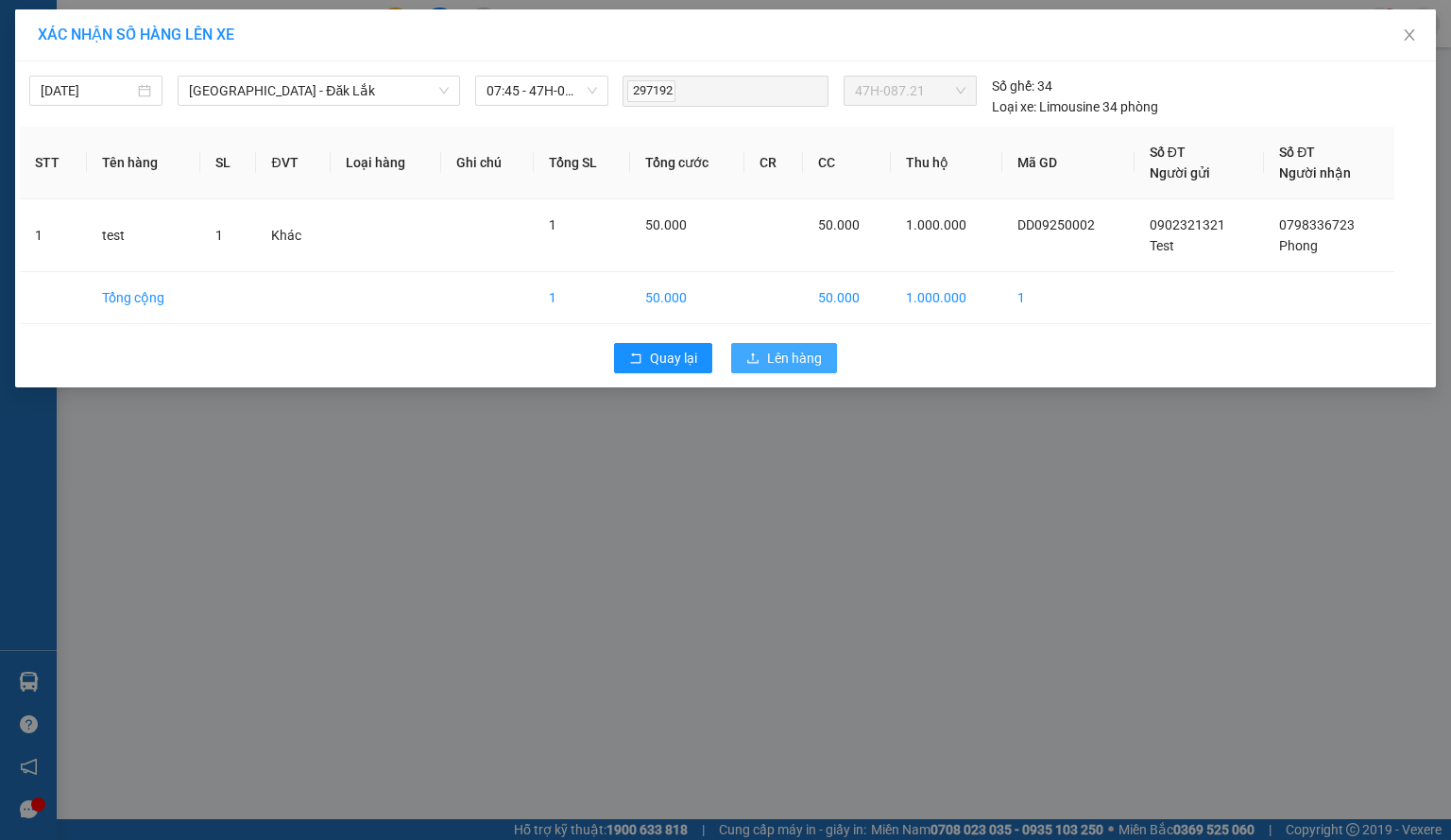
click at [794, 352] on span "Lên hàng" at bounding box center [795, 358] width 55 height 21
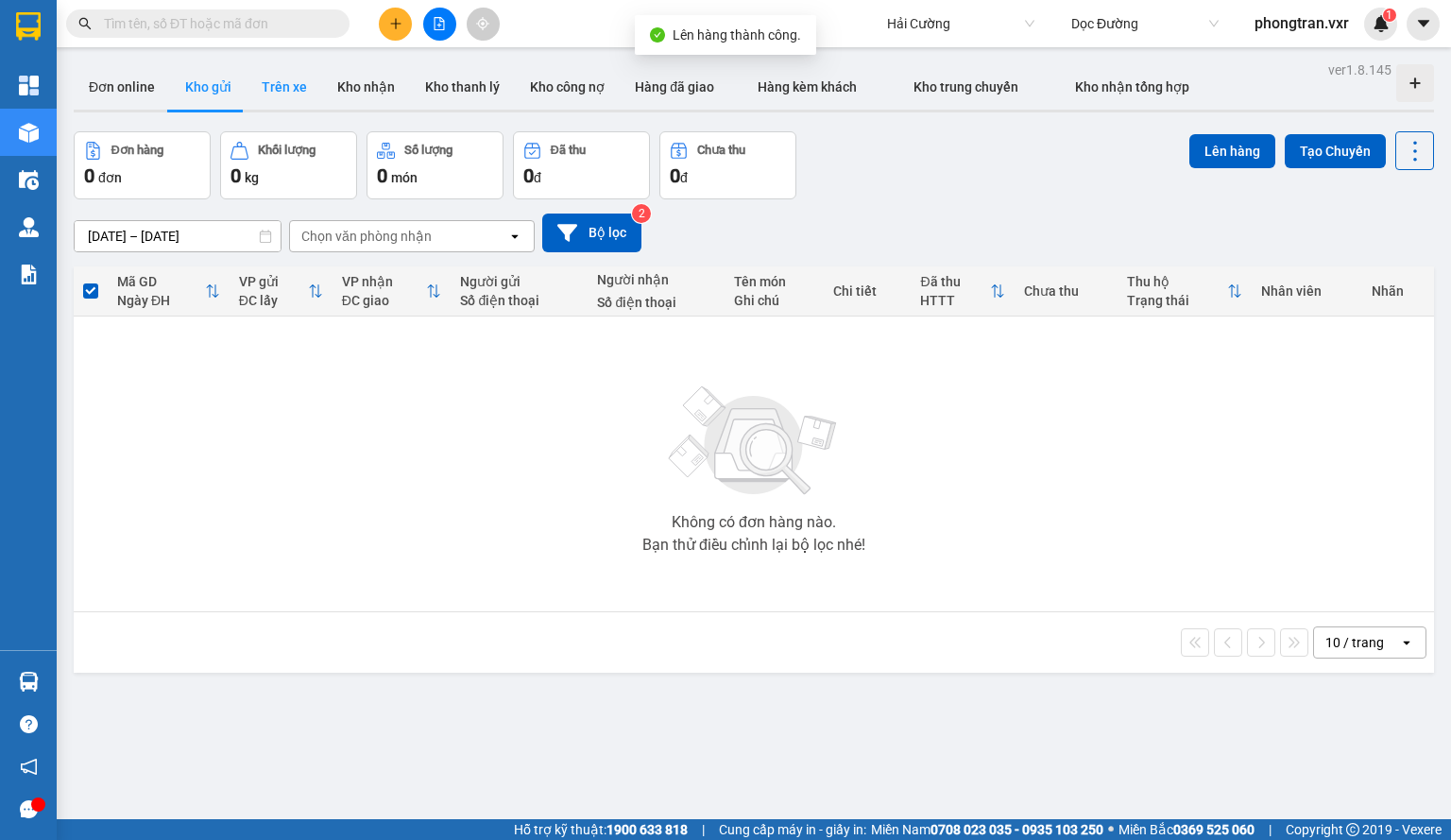
click at [282, 99] on button "Trên xe" at bounding box center [285, 87] width 76 height 46
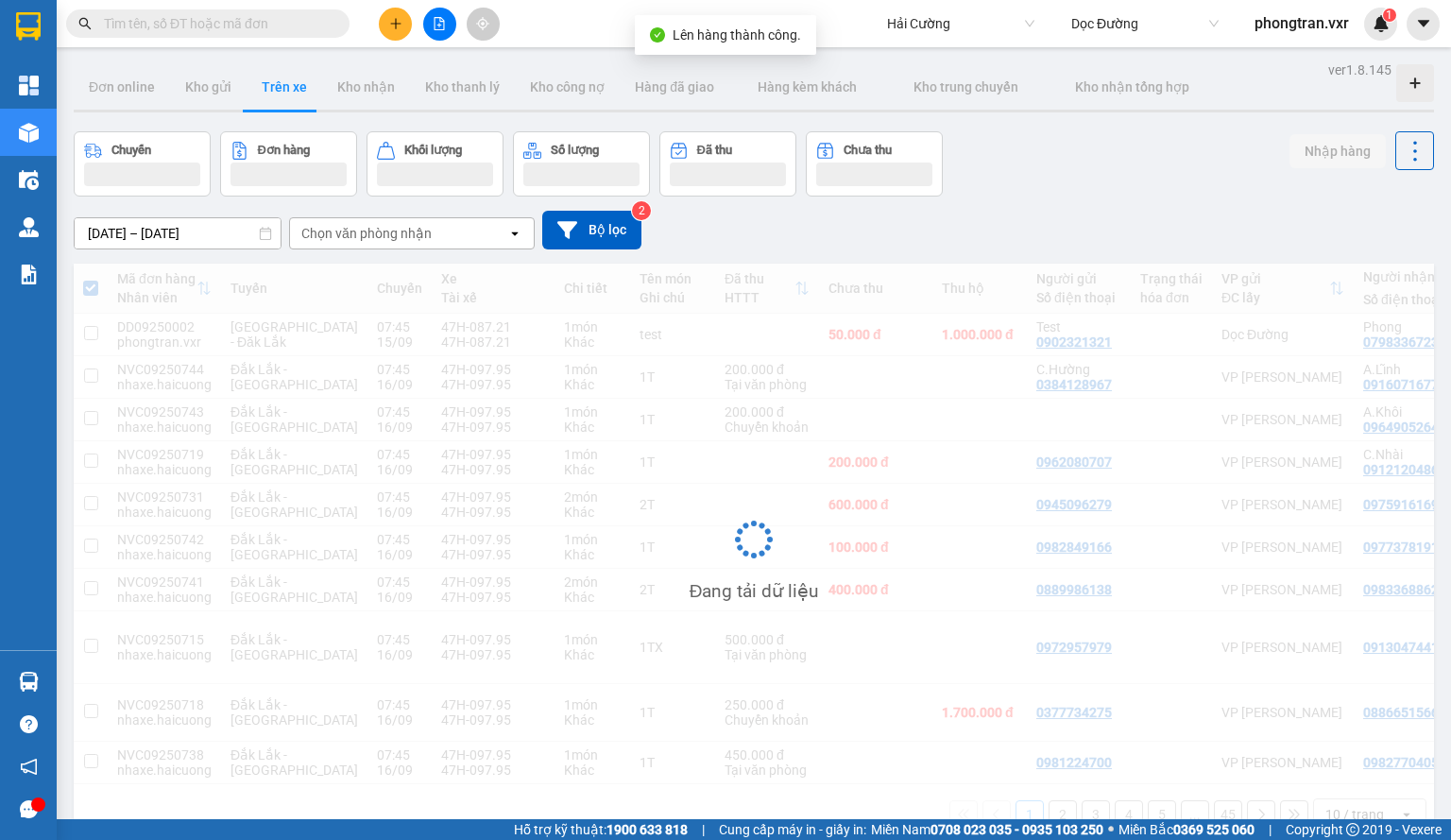
click at [403, 240] on div "Chọn văn phòng nhận" at bounding box center [366, 233] width 130 height 19
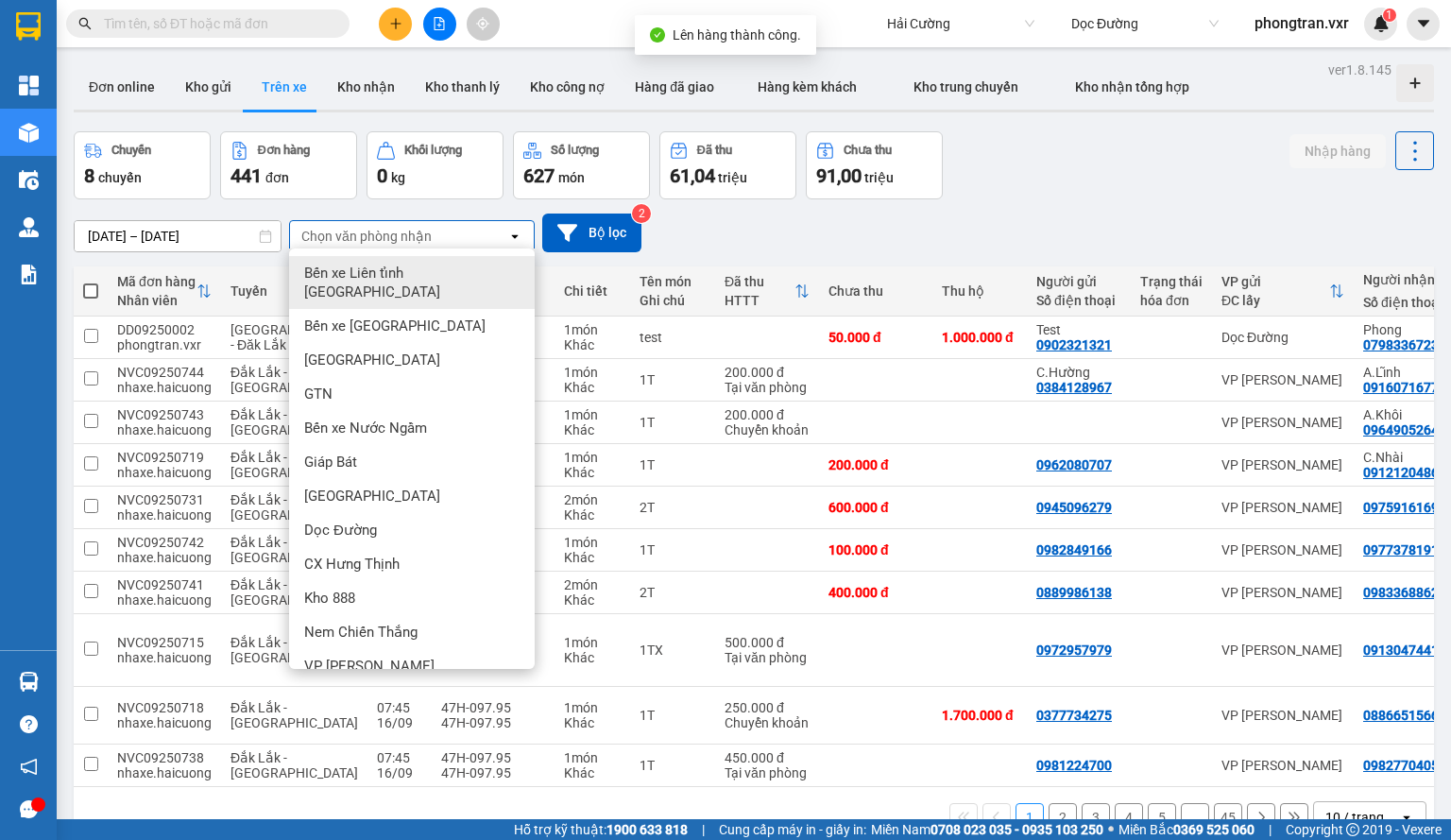
click at [417, 268] on span "Bến xe Liên tỉnh [GEOGRAPHIC_DATA]" at bounding box center [415, 283] width 223 height 38
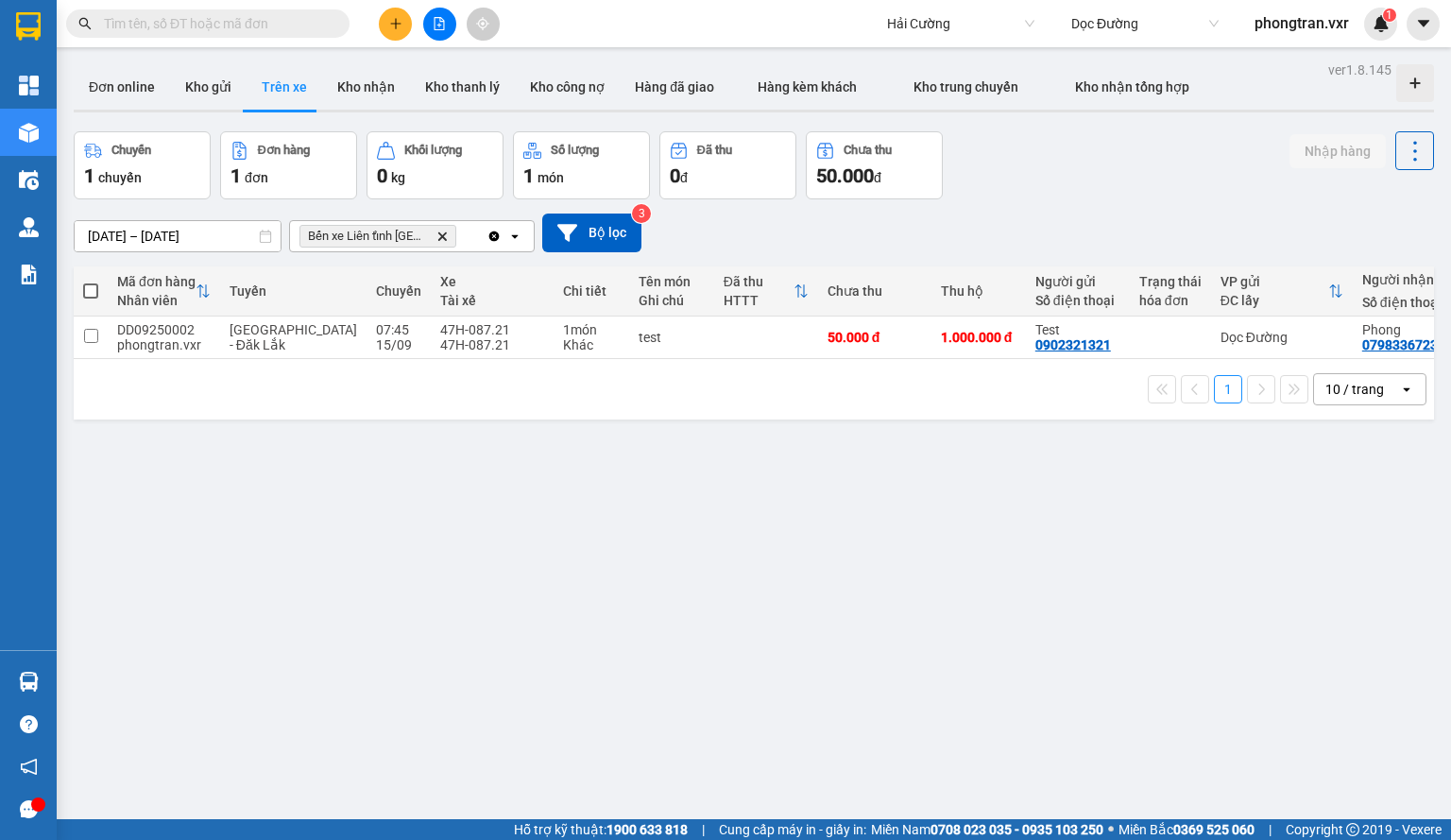
click at [95, 297] on span at bounding box center [91, 291] width 15 height 15
click at [91, 282] on input "checkbox" at bounding box center [91, 282] width 0 height 0
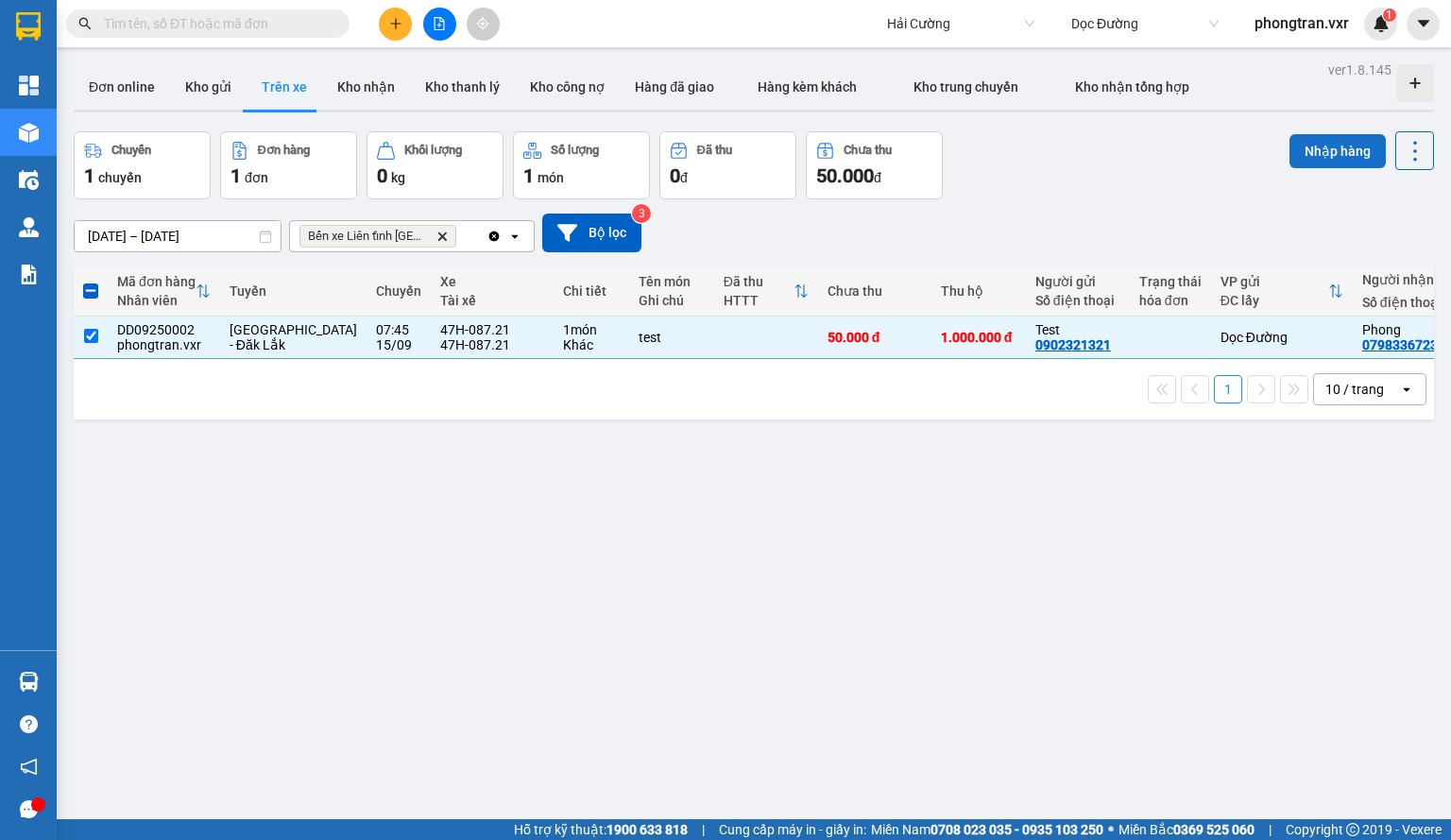
click at [1343, 152] on button "Nhập hàng" at bounding box center [1338, 151] width 97 height 34
checkbox input "false"
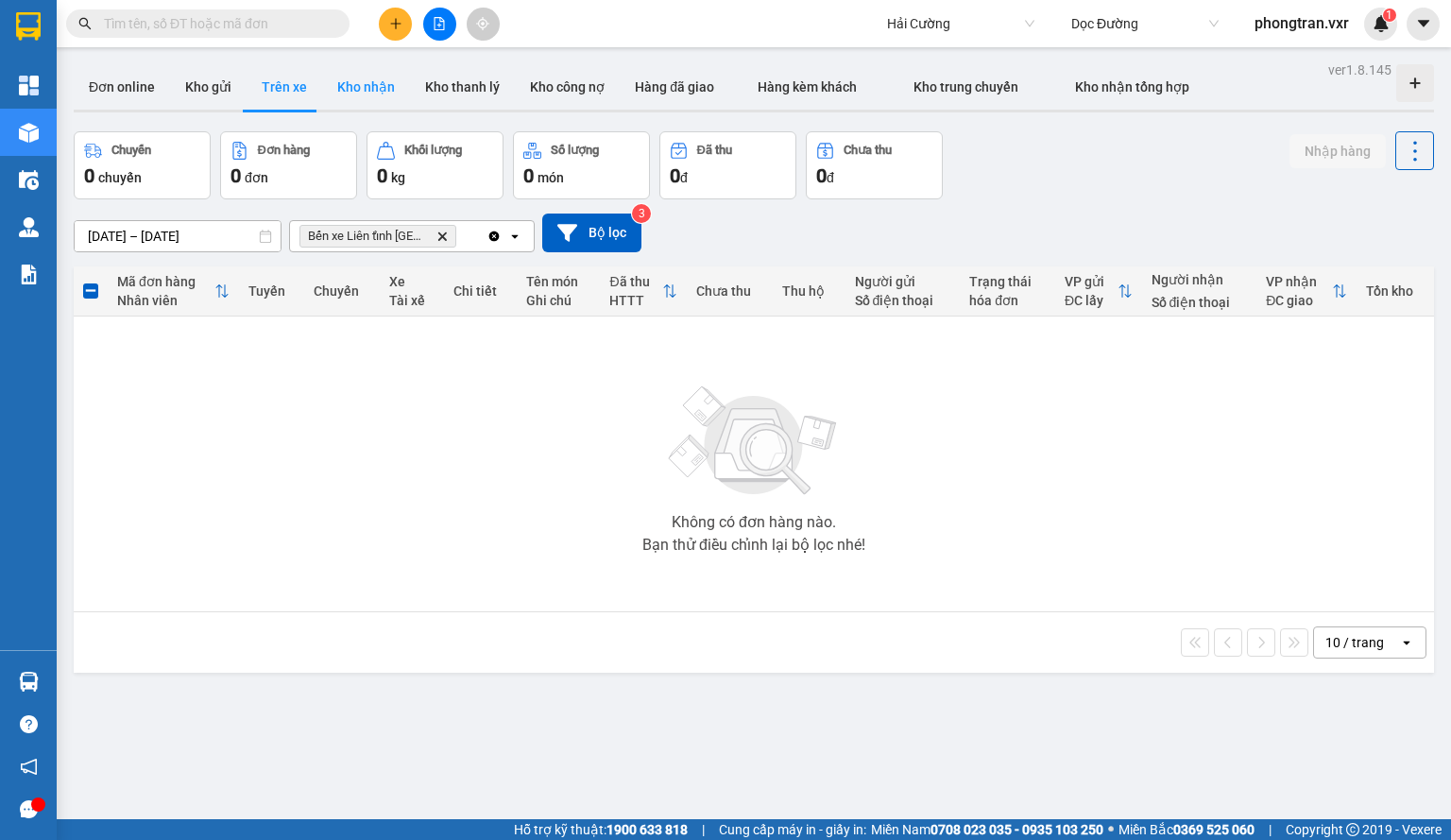
click at [367, 77] on button "Kho nhận" at bounding box center [366, 87] width 88 height 46
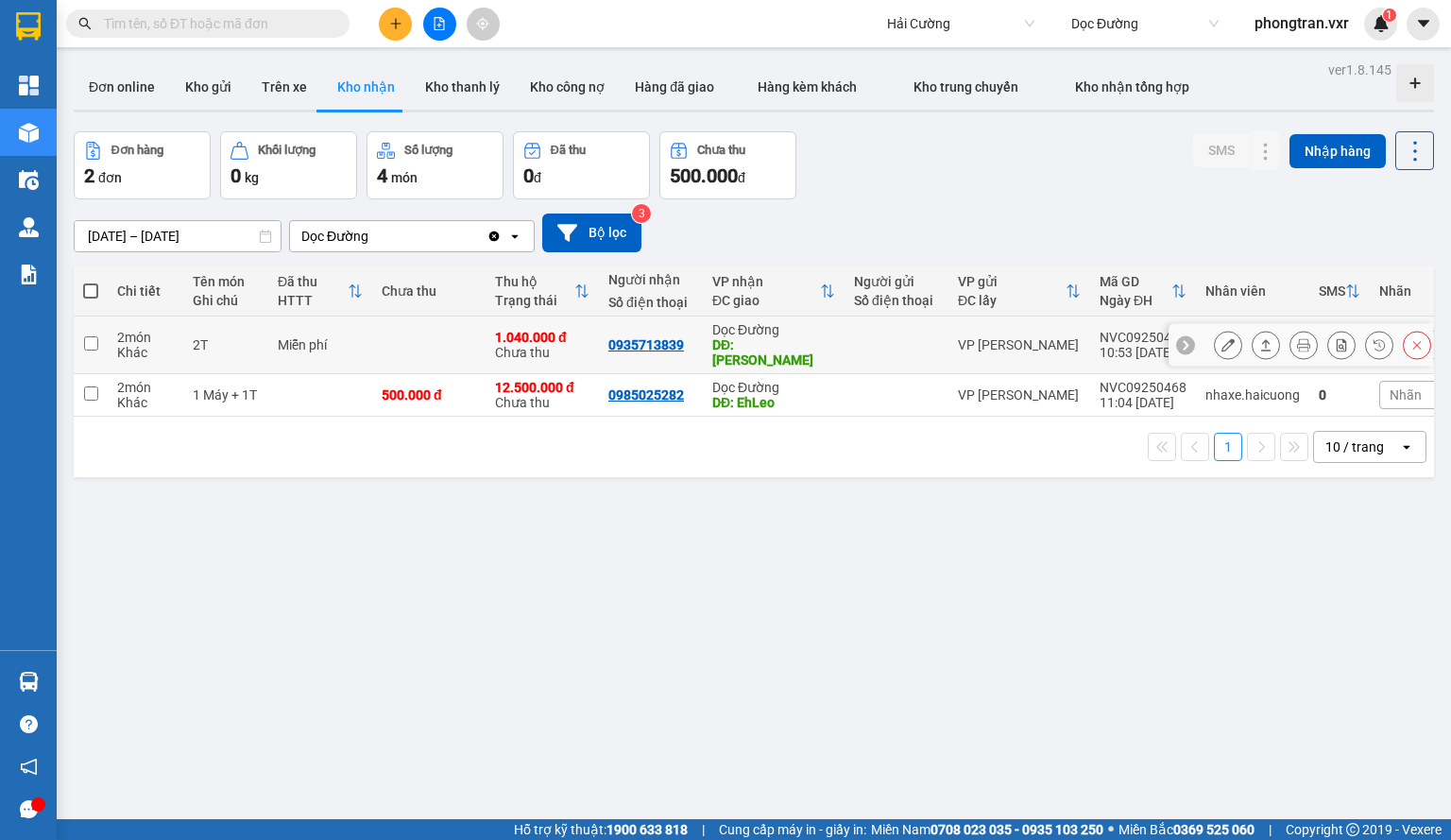
click at [87, 342] on input "checkbox" at bounding box center [91, 343] width 14 height 14
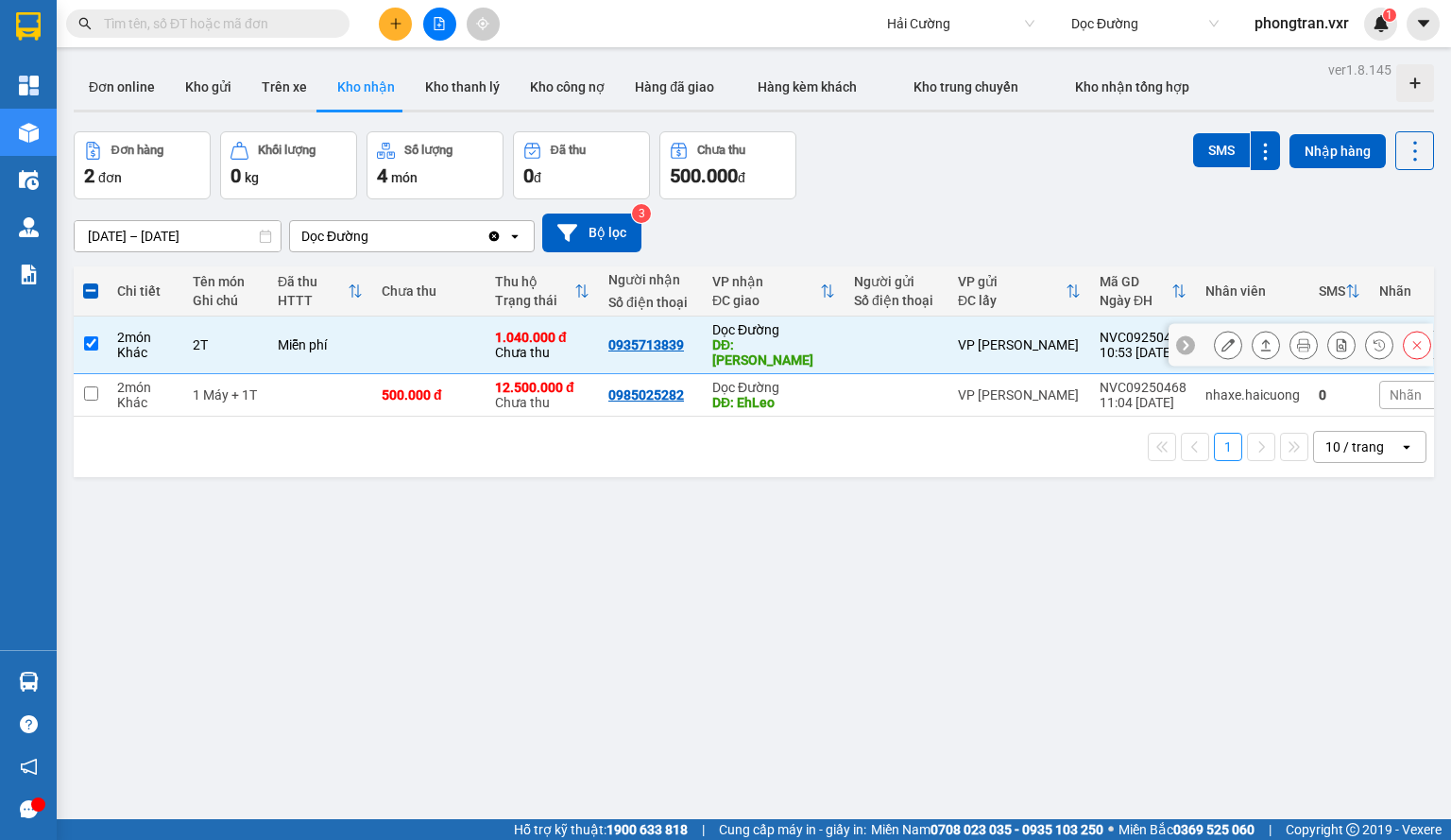
click at [86, 337] on input "checkbox" at bounding box center [91, 343] width 14 height 14
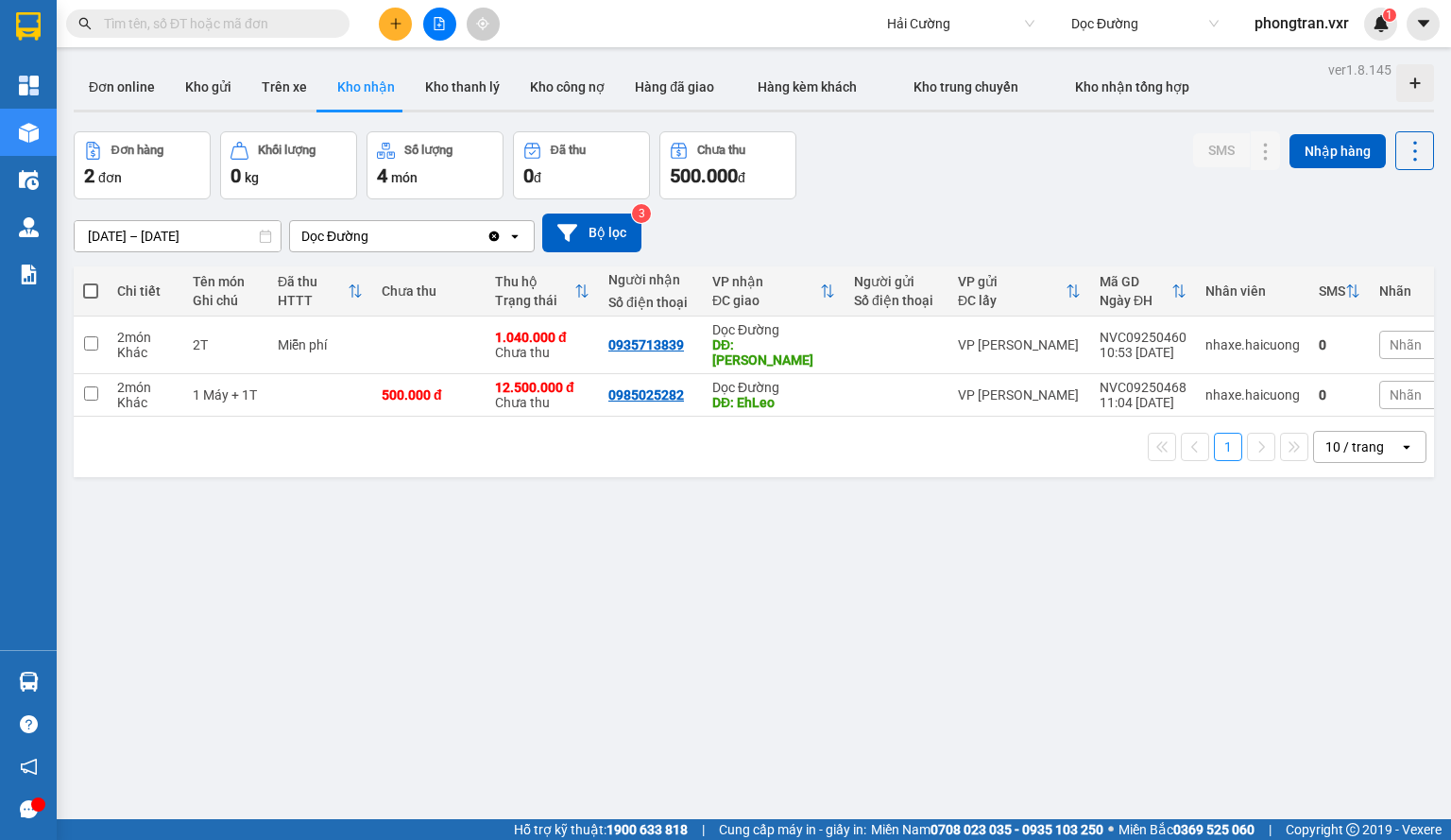
click at [450, 262] on div "[DATE] – [DATE] Press the down arrow key to interact with the calendar and sele…" at bounding box center [754, 232] width 1361 height 67
click at [446, 243] on div "Dọc Đường" at bounding box center [388, 236] width 196 height 30
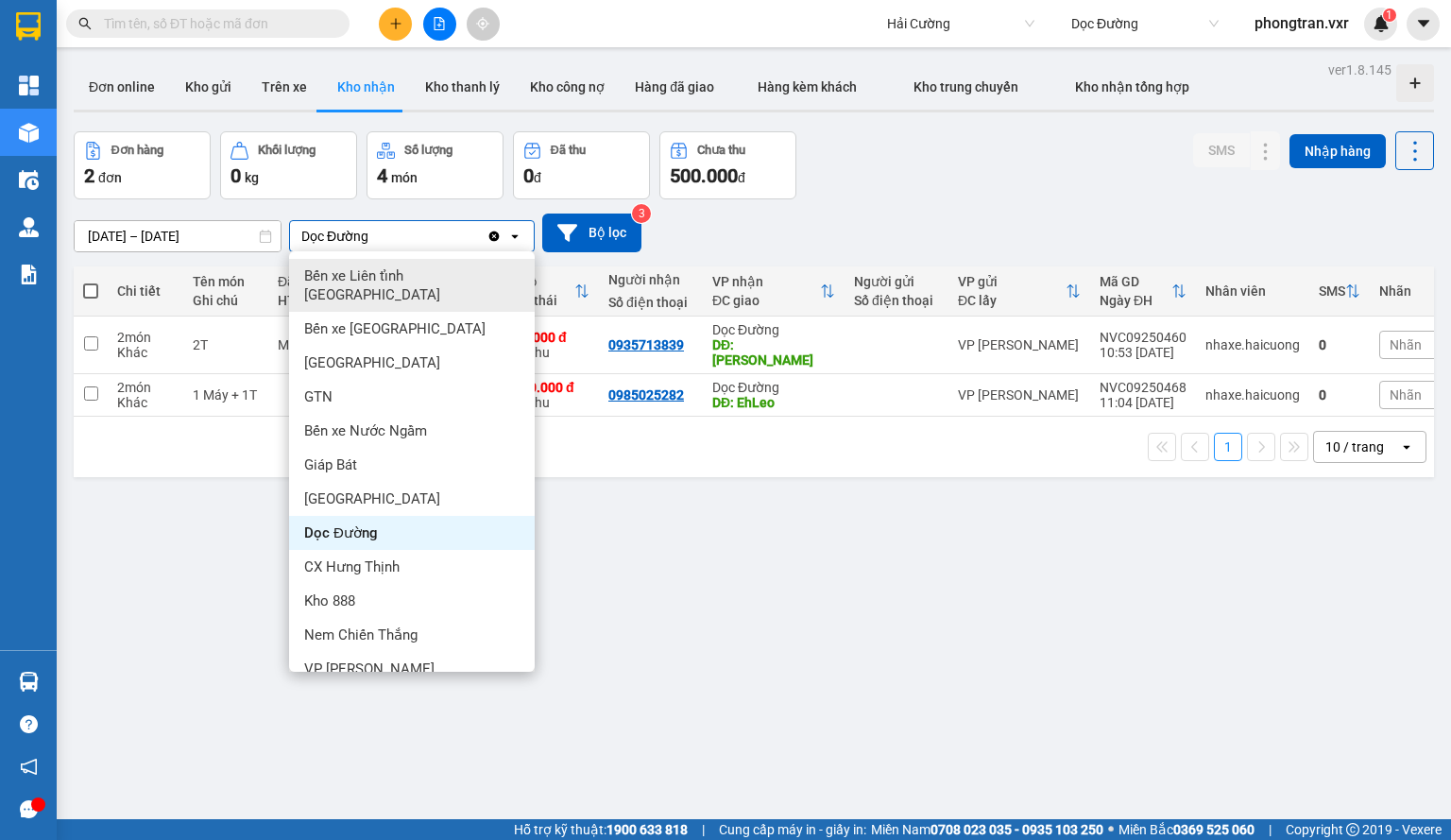
click at [417, 283] on span "Bến xe Liên tỉnh [GEOGRAPHIC_DATA]" at bounding box center [415, 285] width 223 height 38
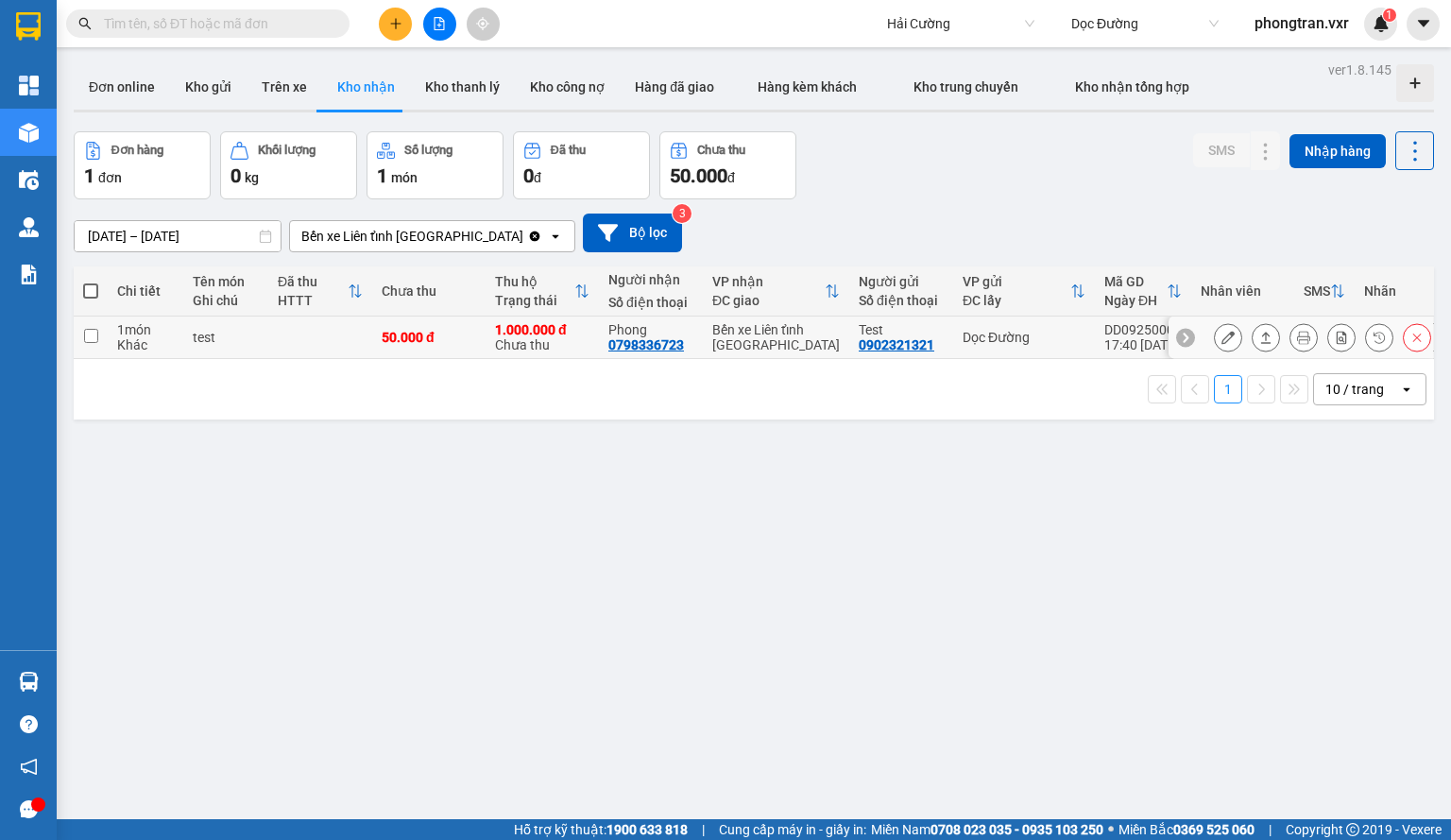
click at [99, 334] on td at bounding box center [91, 338] width 34 height 43
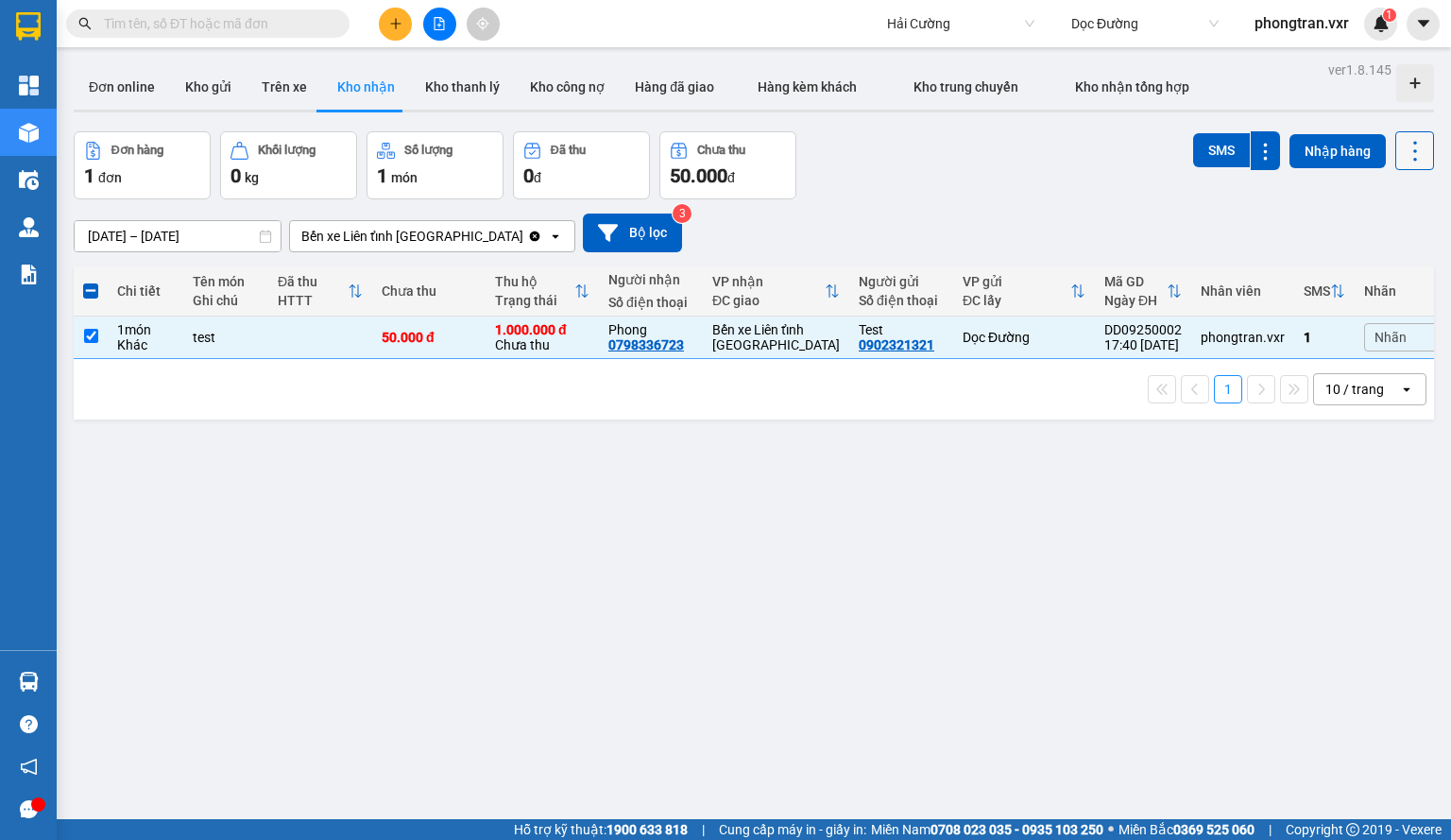
click at [1403, 144] on icon at bounding box center [1416, 151] width 27 height 27
click at [1327, 264] on div "Xóa hoàn toàn" at bounding box center [1362, 270] width 125 height 19
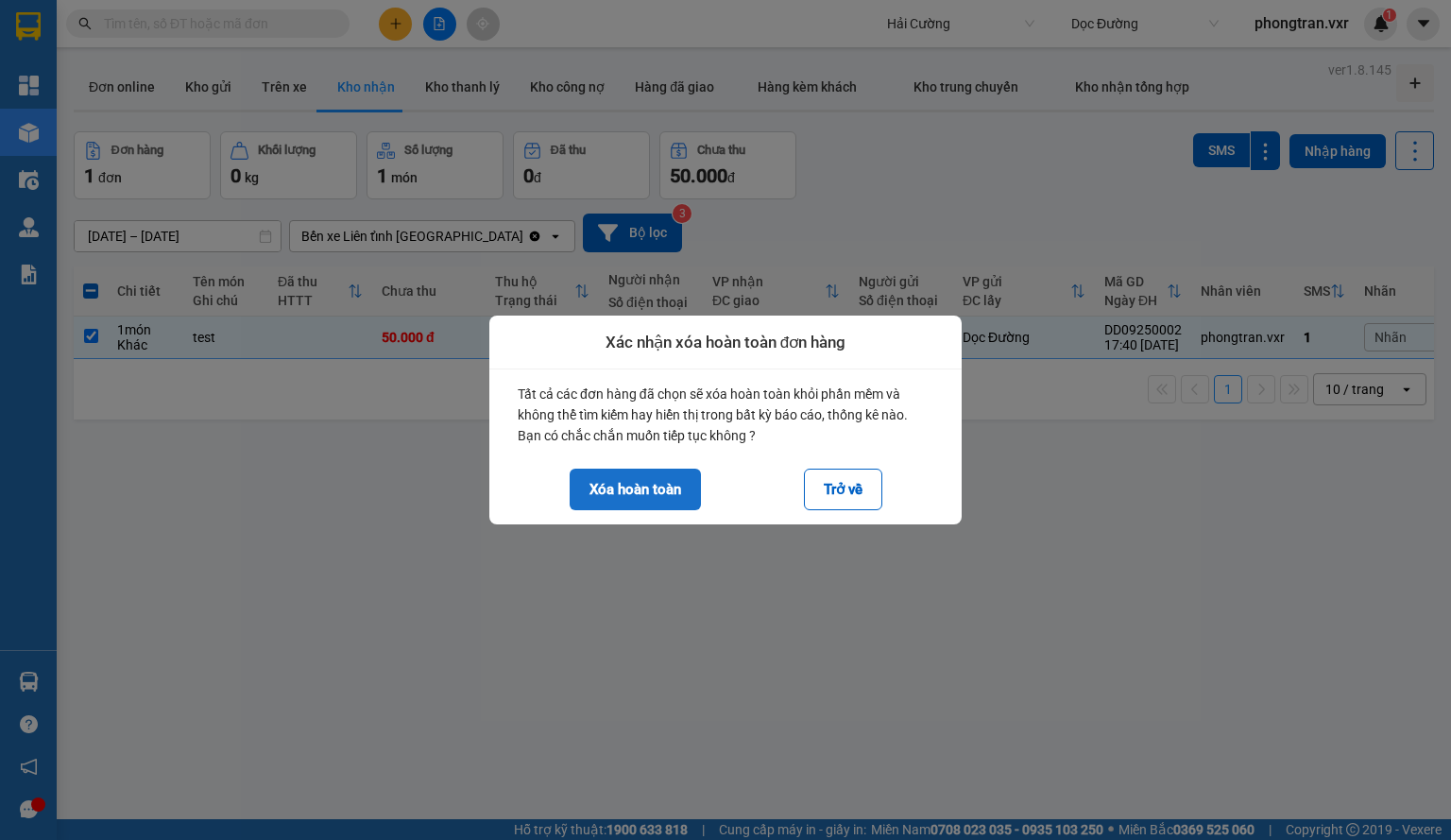
click at [647, 484] on button "Xóa hoàn toàn" at bounding box center [635, 489] width 131 height 42
checkbox input "false"
